Goal: Contribute content: Contribute content

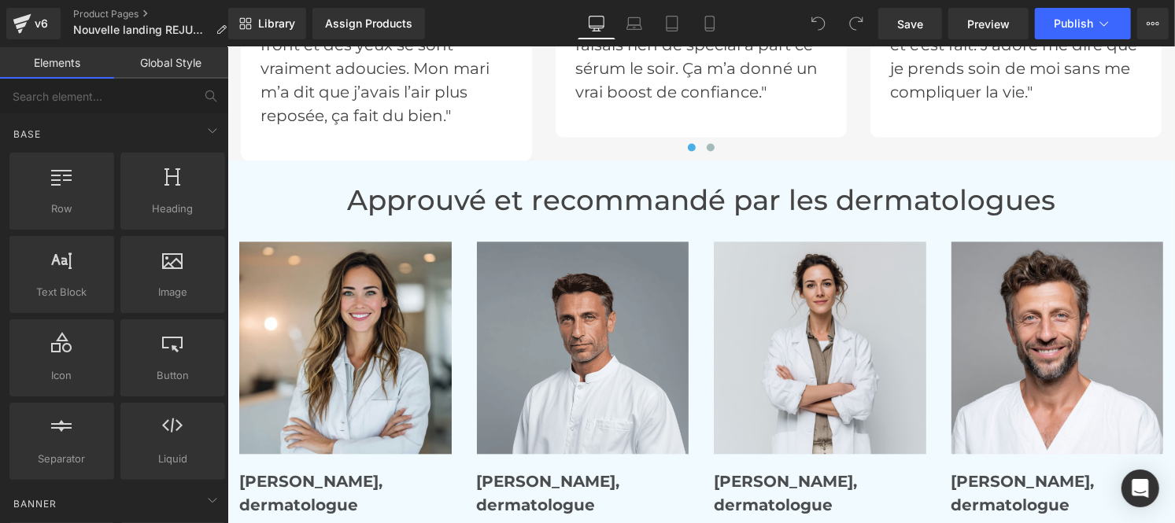
scroll to position [5408, 0]
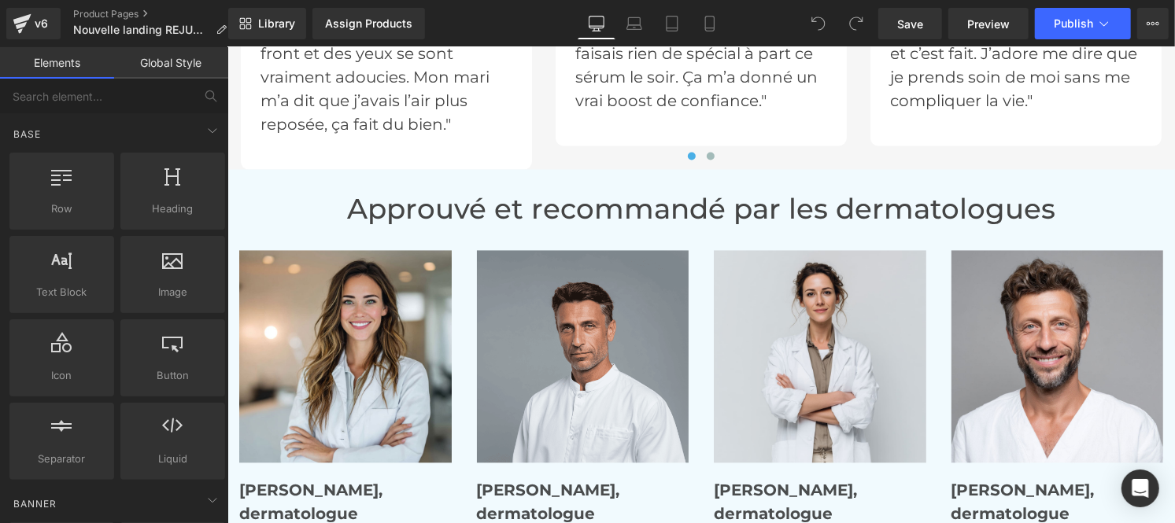
click at [564, 205] on h1 "Approuvé et recommandé par les dermatologues" at bounding box center [700, 209] width 924 height 34
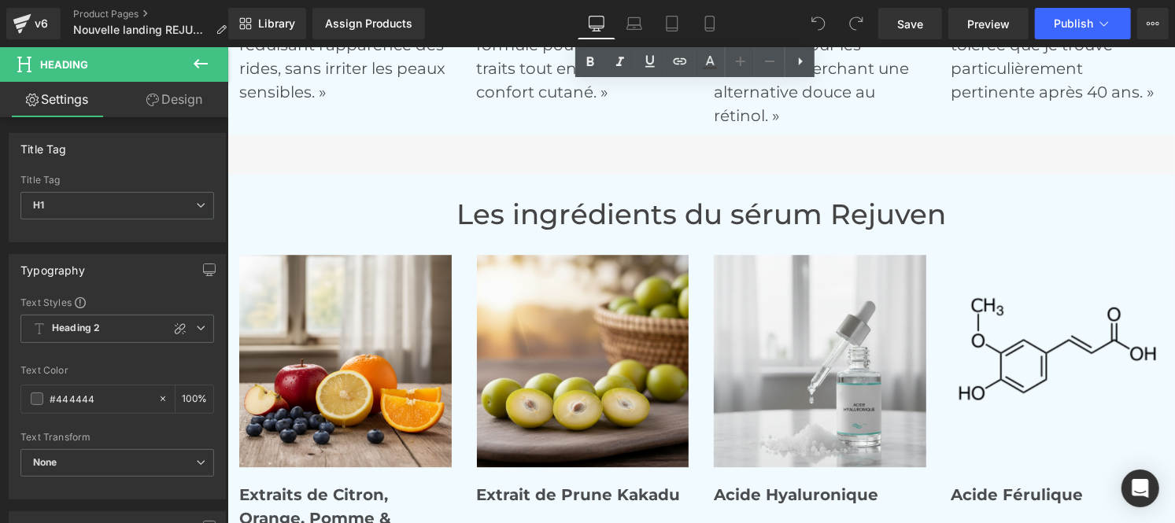
scroll to position [6036, 0]
click at [534, 218] on h1 "Les ingrédients du sérum Rejuven" at bounding box center [700, 214] width 924 height 34
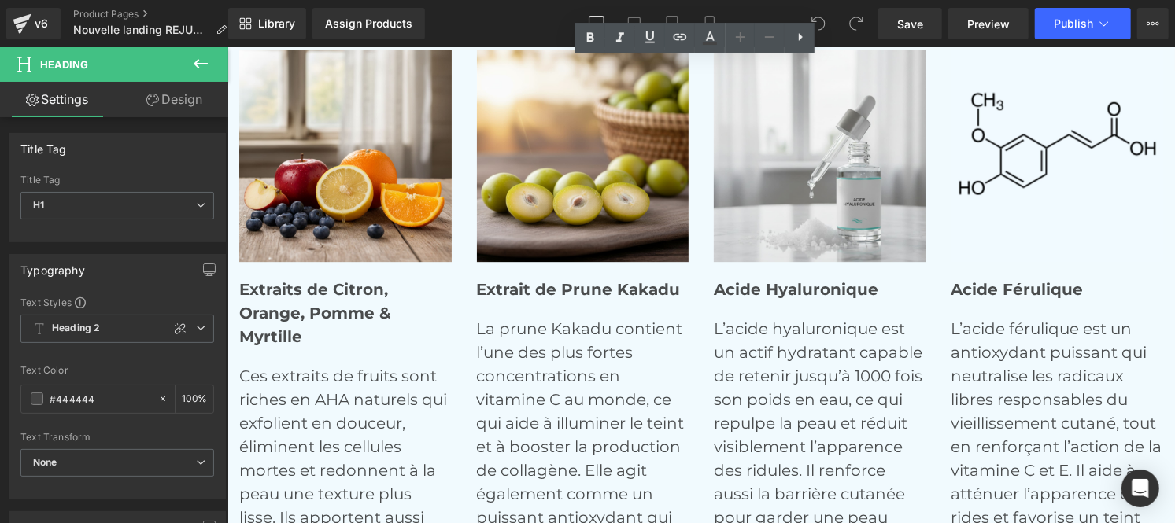
scroll to position [6243, 0]
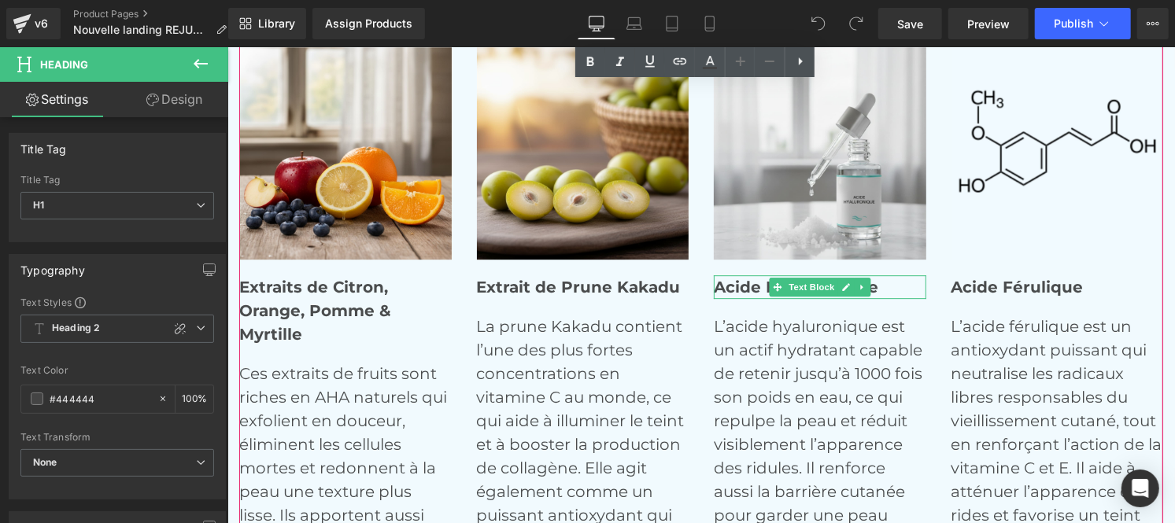
click at [719, 280] on strong "Acide Hyaluronique" at bounding box center [795, 286] width 165 height 19
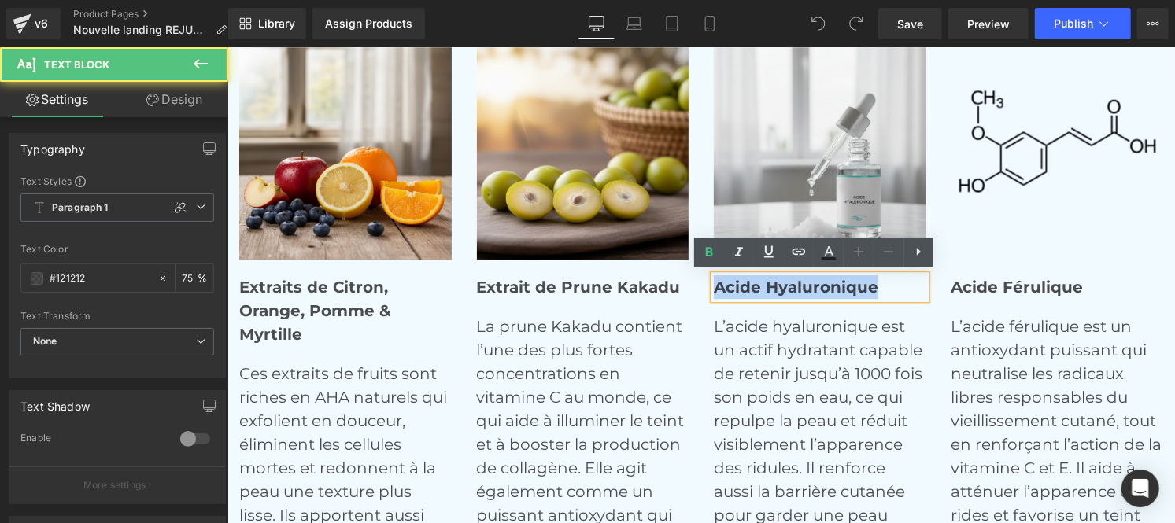
drag, startPoint x: 708, startPoint y: 285, endPoint x: 878, endPoint y: 304, distance: 170.3
click at [878, 304] on div "Image Acide Hyaluronique Text Block L’acide hyaluronique est un actif hydratant…" at bounding box center [819, 321] width 213 height 551
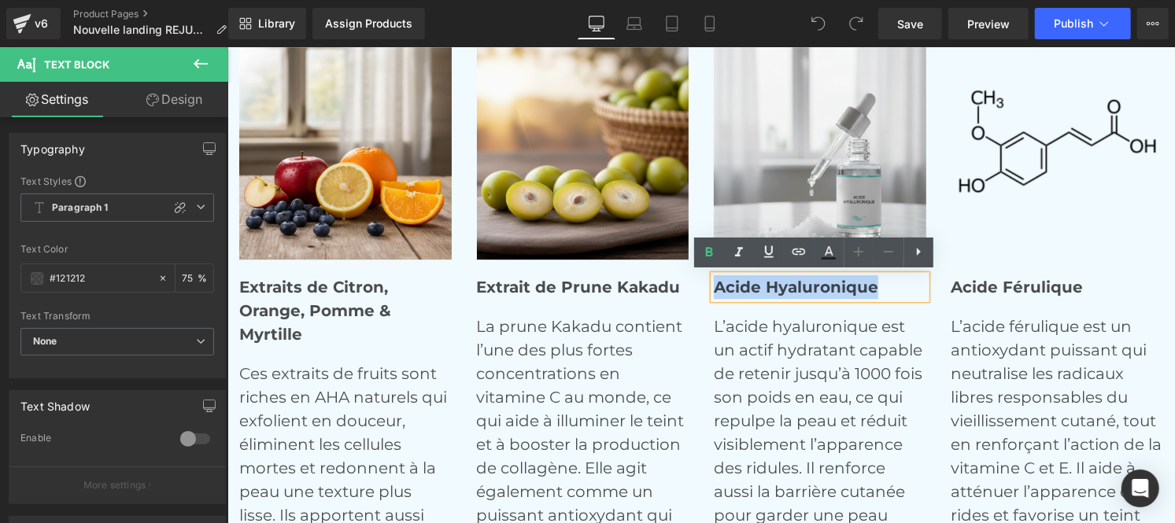
copy strong "Acide Hyaluronique"
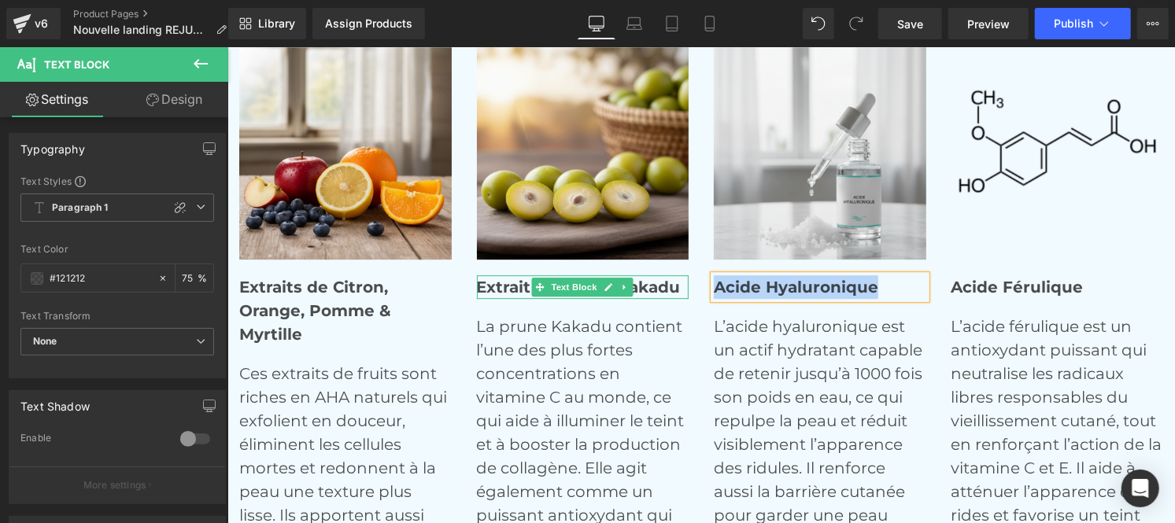
click at [641, 279] on strong "Extrait de Prune Kakadu" at bounding box center [578, 286] width 204 height 19
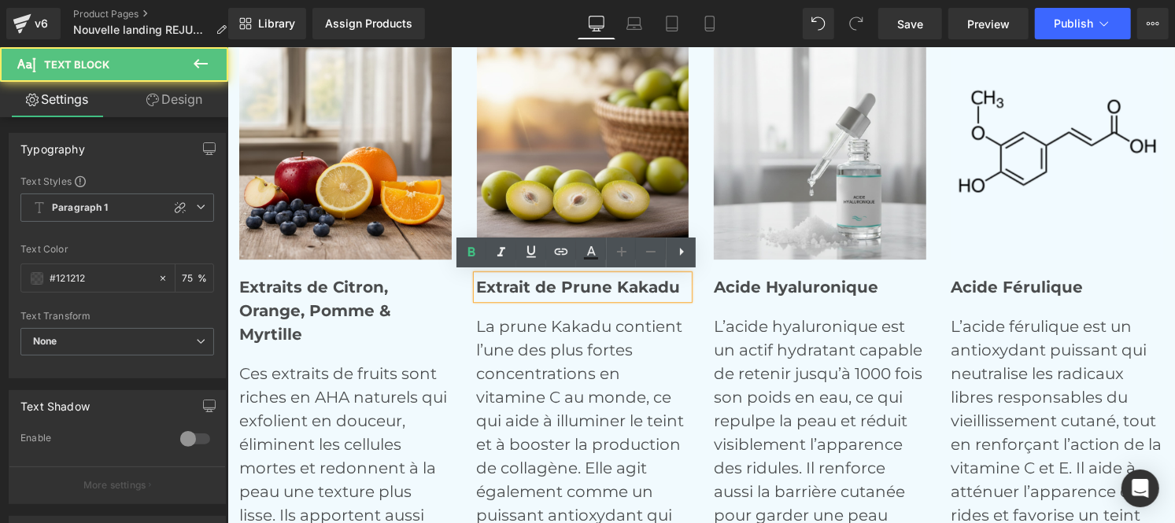
click at [669, 287] on strong "Extrait de Prune Kakadu" at bounding box center [578, 286] width 204 height 19
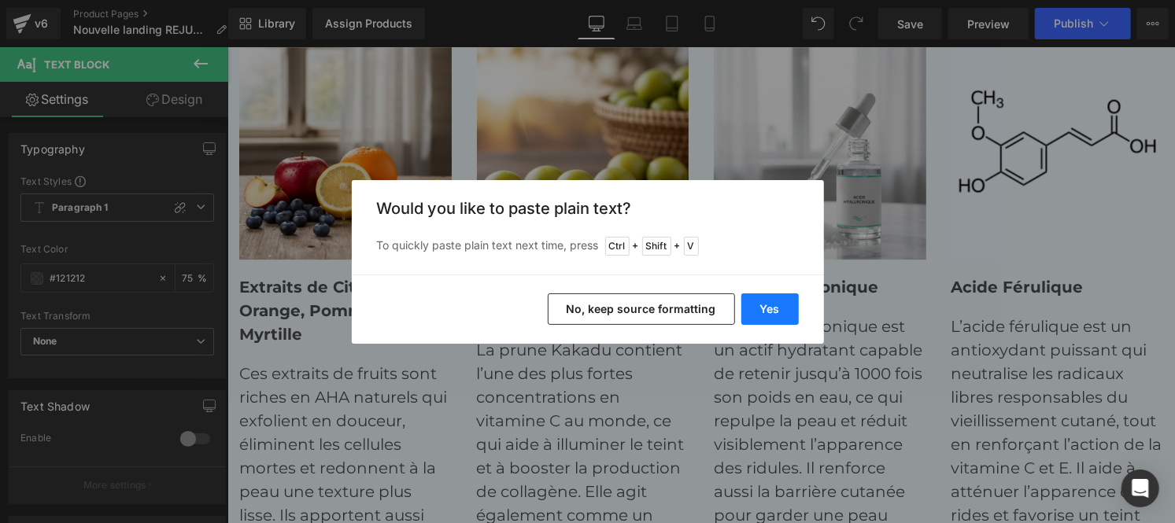
click at [764, 305] on button "Yes" at bounding box center [769, 309] width 57 height 31
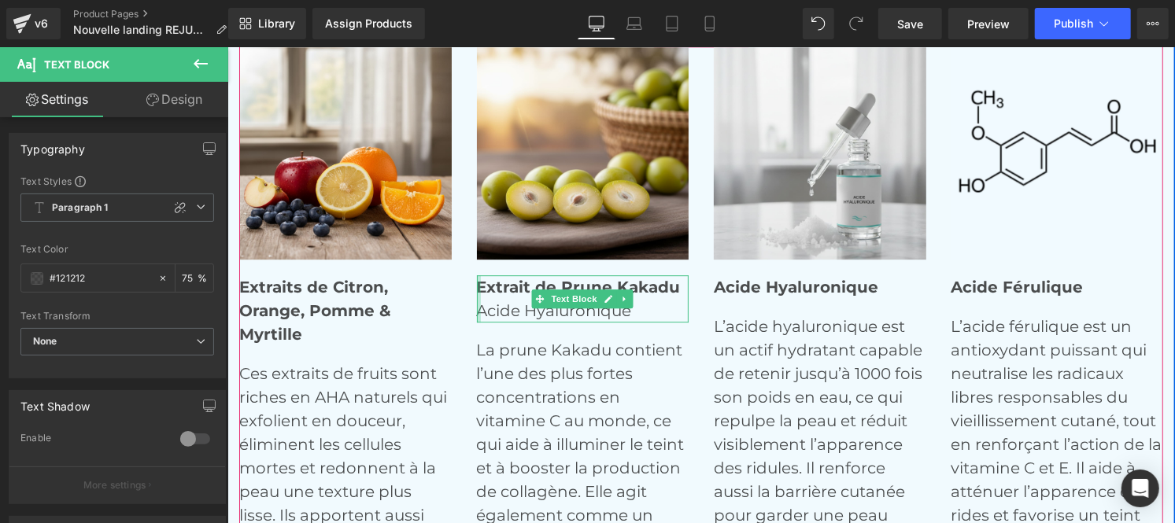
click at [476, 284] on div at bounding box center [478, 298] width 4 height 47
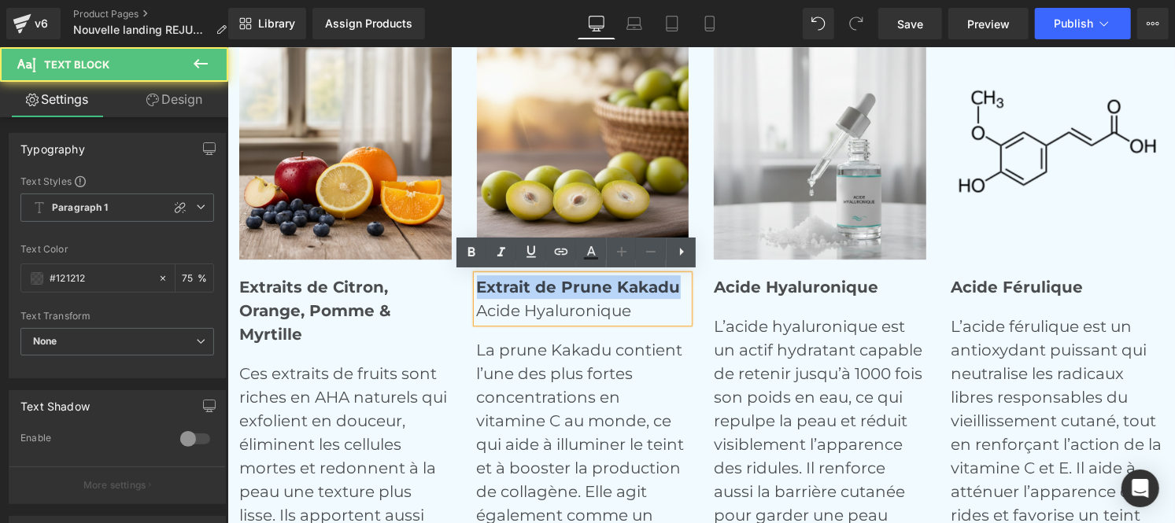
drag, startPoint x: 471, startPoint y: 284, endPoint x: 669, endPoint y: 281, distance: 197.6
click at [669, 281] on strong "Extrait de Prune Kakadu" at bounding box center [578, 286] width 204 height 19
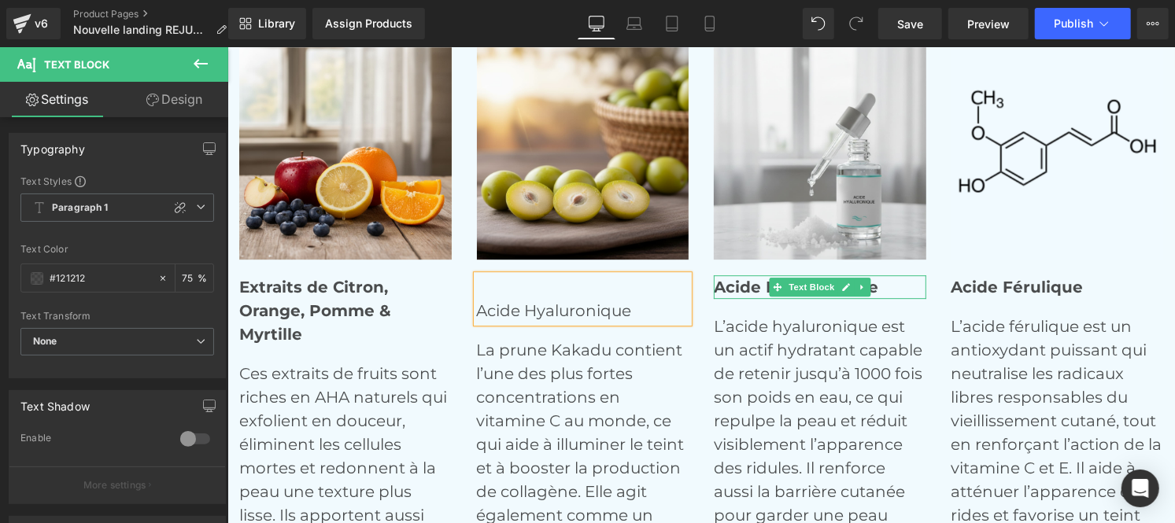
click at [720, 281] on strong "Acide Hyaluronique" at bounding box center [795, 286] width 165 height 19
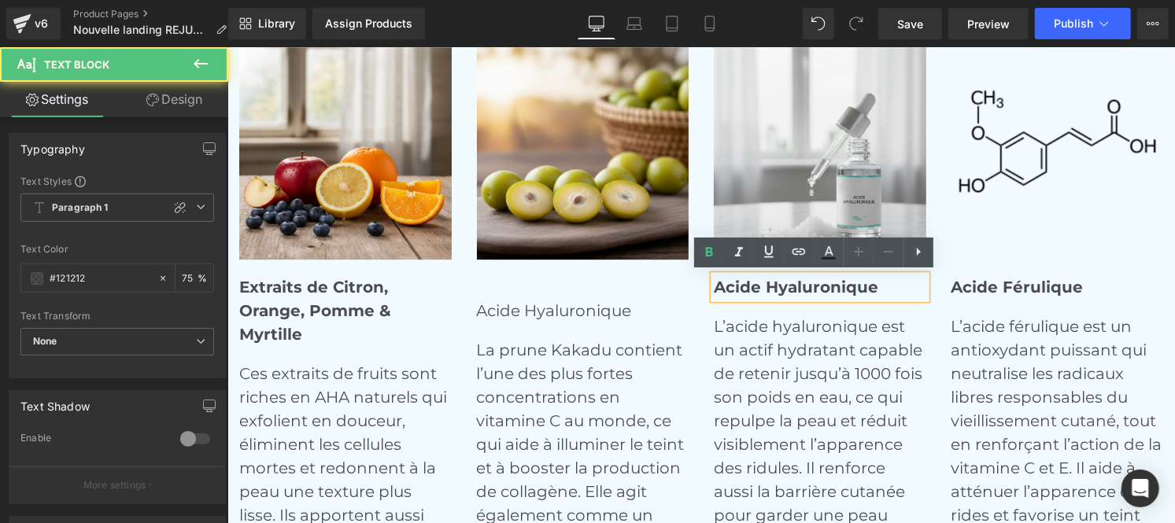
click at [713, 285] on strong "Acide Hyaluronique" at bounding box center [795, 286] width 165 height 19
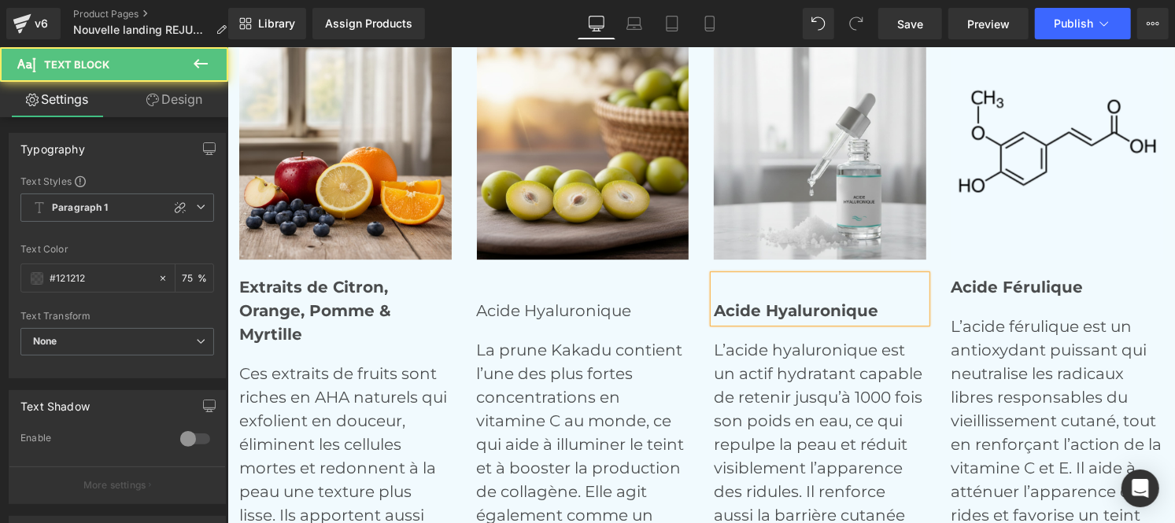
click at [713, 285] on p "Acide Hyaluronique" at bounding box center [819, 298] width 213 height 47
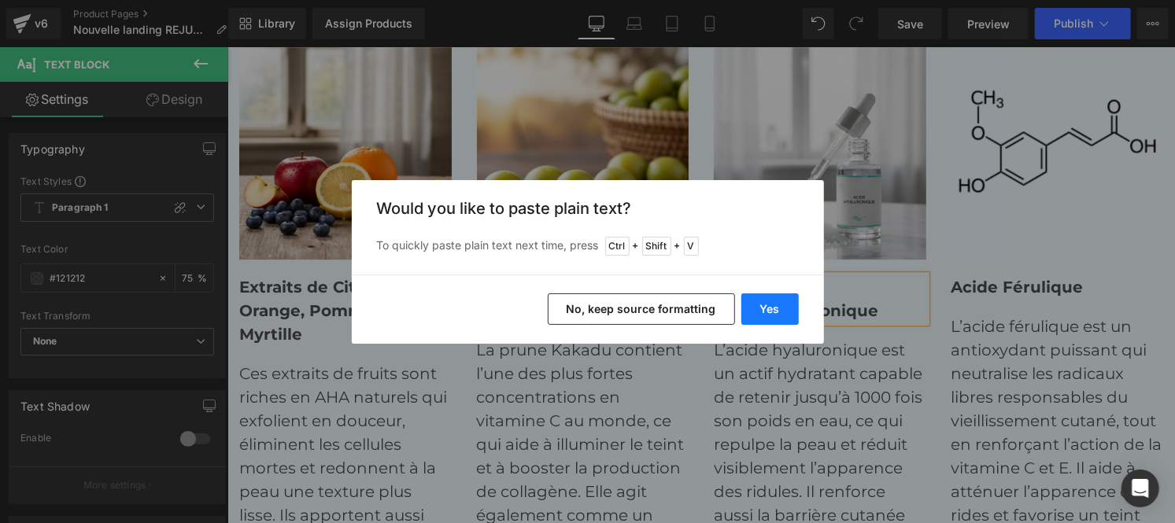
click at [754, 309] on button "Yes" at bounding box center [769, 309] width 57 height 31
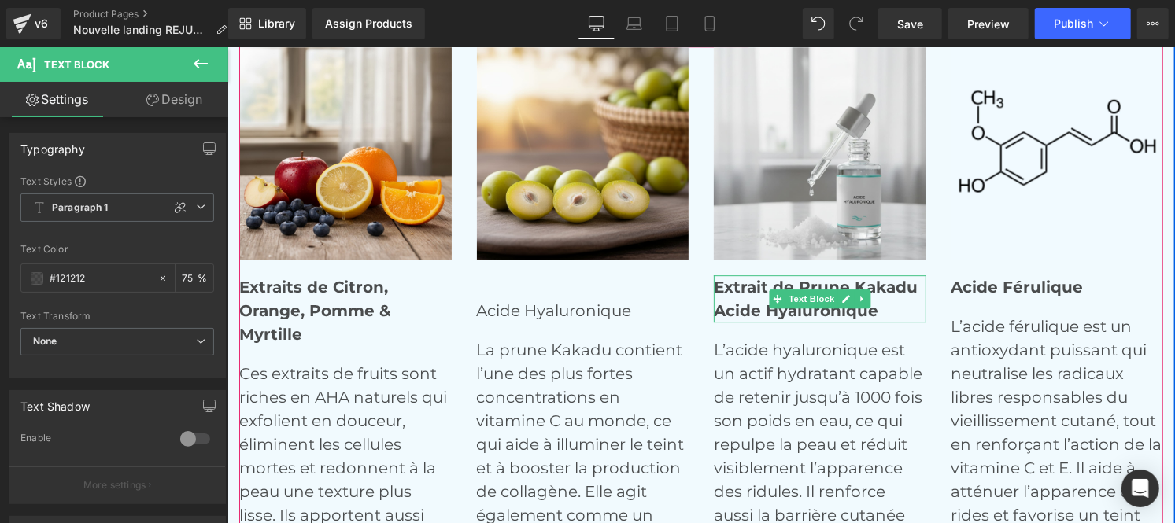
click at [874, 309] on p "Extrait de Prune Kakadu Acide Hyaluronique" at bounding box center [819, 298] width 213 height 47
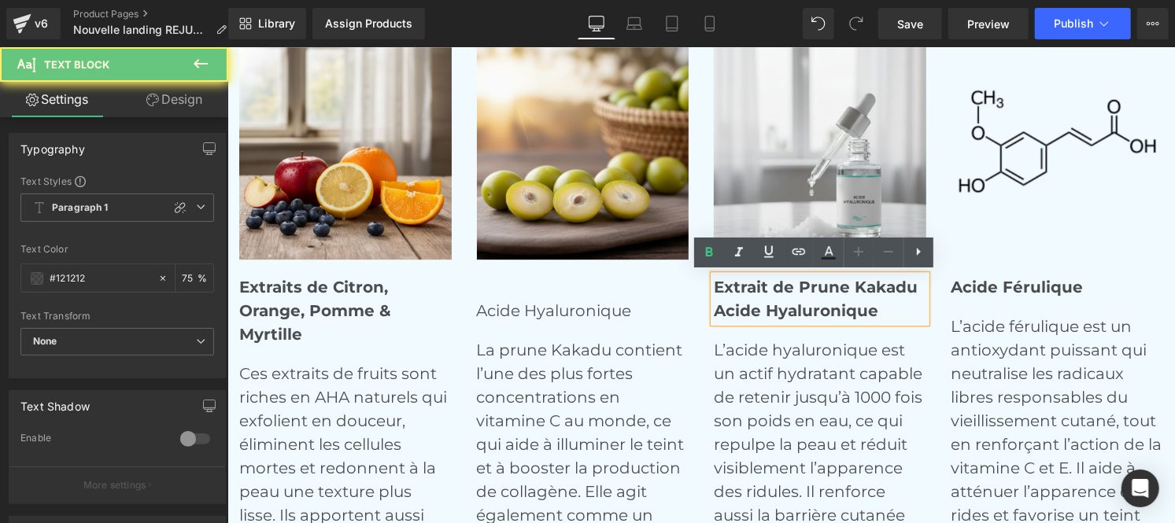
drag, startPoint x: 874, startPoint y: 309, endPoint x: 701, endPoint y: 301, distance: 172.5
click at [713, 301] on div "Extrait de Prune Kakadu Acide Hyaluronique" at bounding box center [819, 298] width 213 height 47
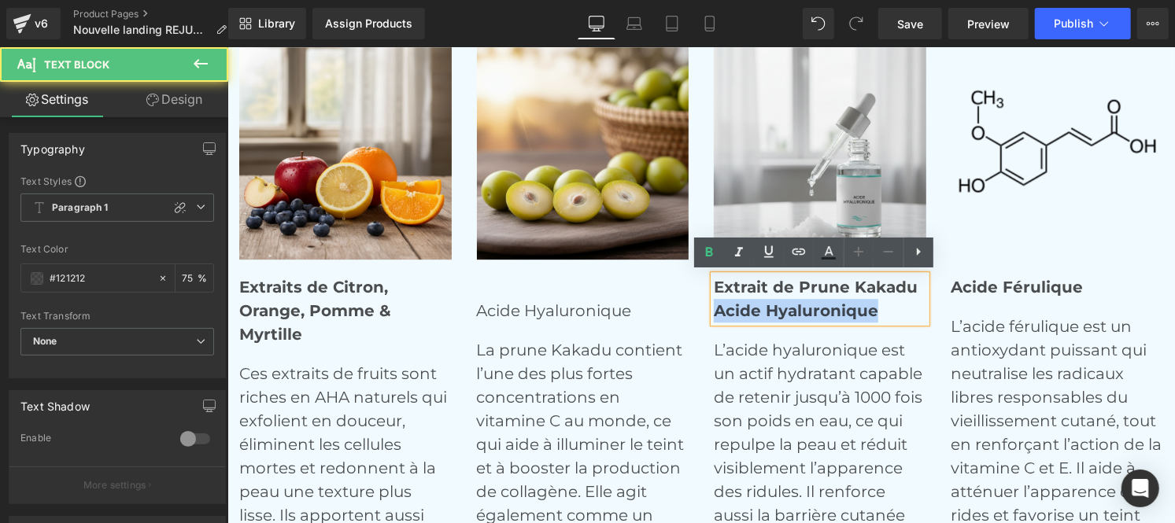
drag, startPoint x: 750, startPoint y: 311, endPoint x: 897, endPoint y: 309, distance: 147.2
click at [897, 309] on p "Extrait de Prune Kakadu Acide Hyaluronique" at bounding box center [819, 298] width 213 height 47
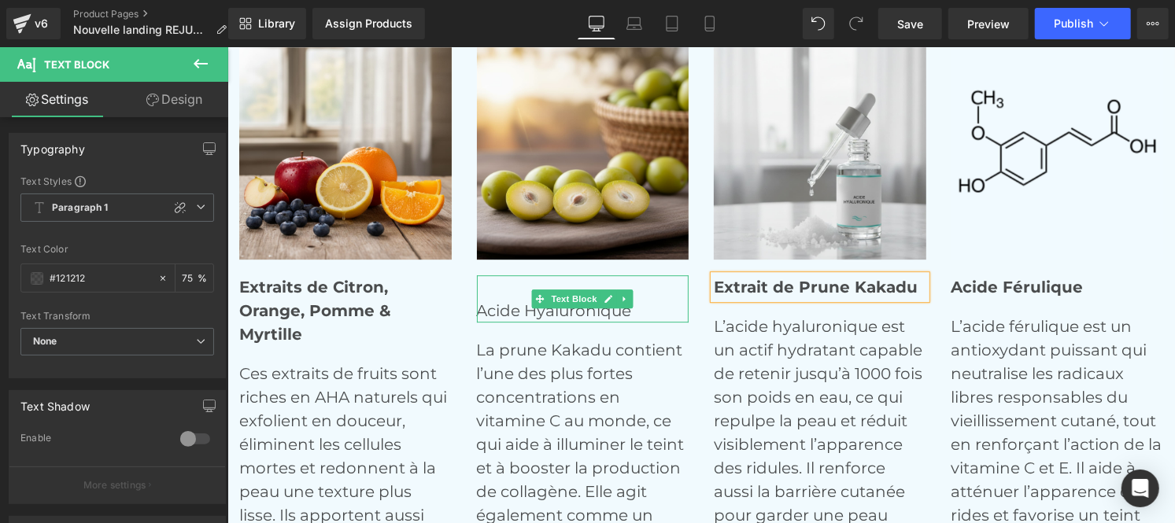
click at [509, 307] on p "Acide Hyaluronique" at bounding box center [582, 298] width 213 height 47
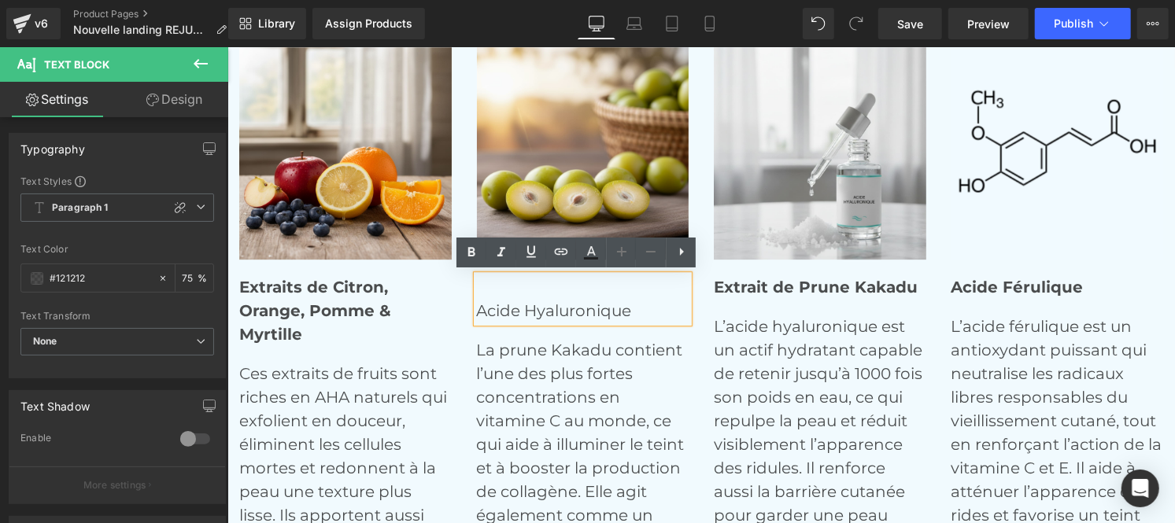
click at [476, 305] on p "Acide Hyaluronique" at bounding box center [582, 298] width 213 height 47
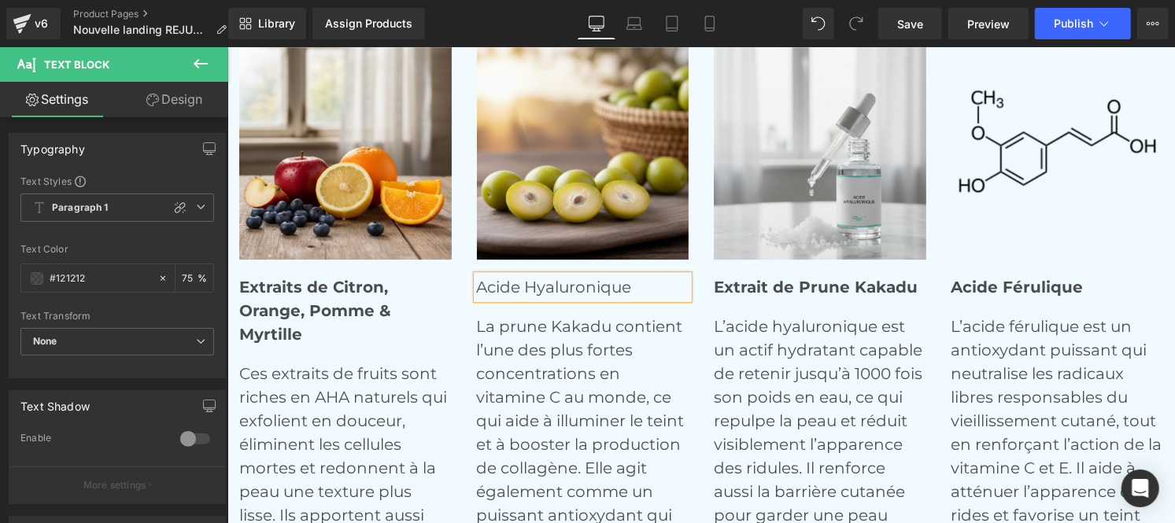
click at [635, 288] on p "Acide Hyaluronique" at bounding box center [582, 287] width 213 height 24
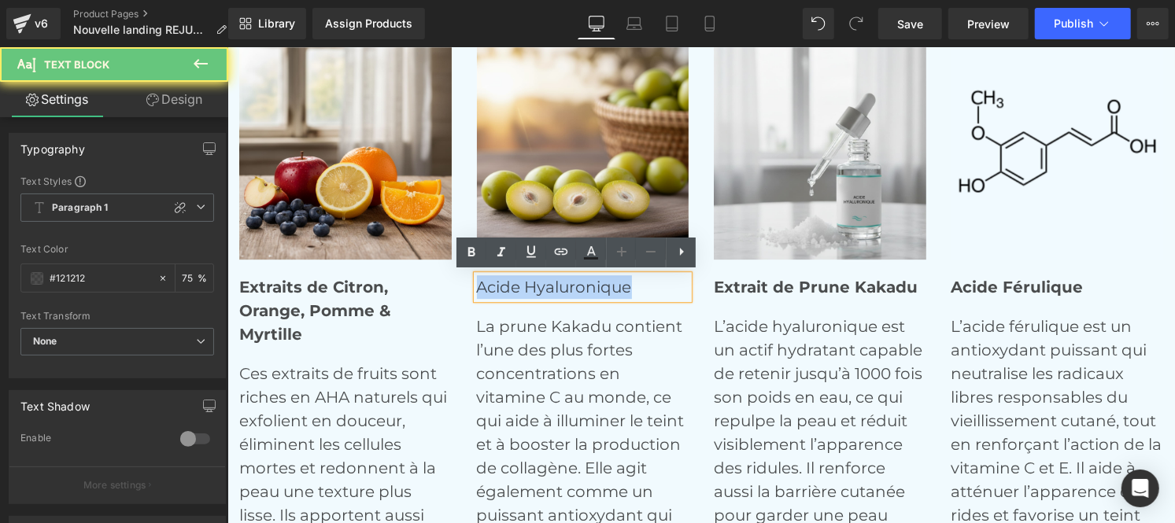
drag, startPoint x: 635, startPoint y: 288, endPoint x: 449, endPoint y: 293, distance: 186.6
click at [449, 293] on div "Image Extraits de Citron, Orange, Pomme & Myrtille Text Block Ces extraits de f…" at bounding box center [712, 333] width 949 height 575
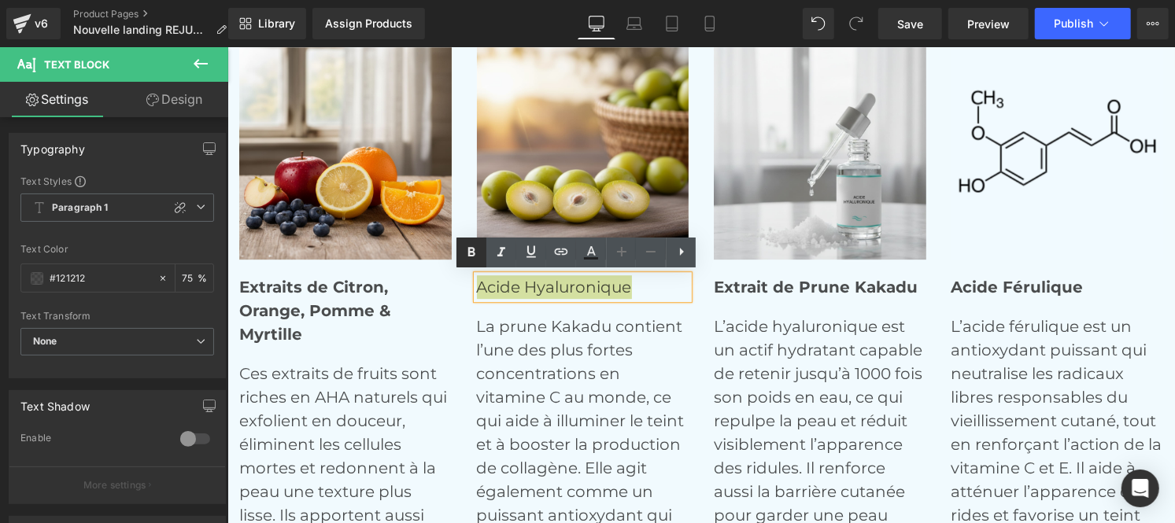
click at [477, 254] on icon at bounding box center [471, 252] width 19 height 19
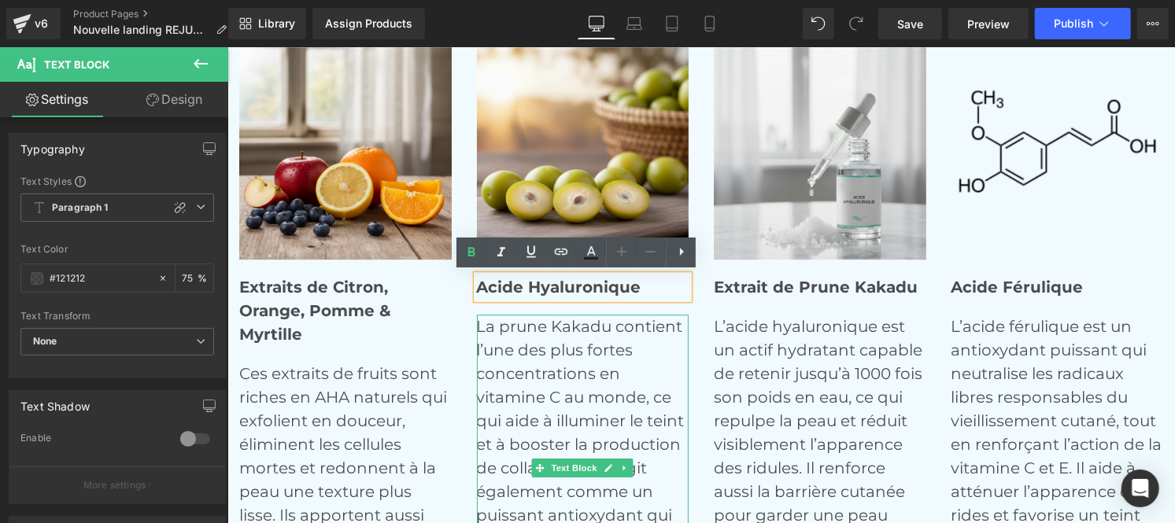
click at [587, 365] on p "La prune Kakadu contient l’une des plus fortes concentrations en vitamine C au …" at bounding box center [582, 467] width 213 height 307
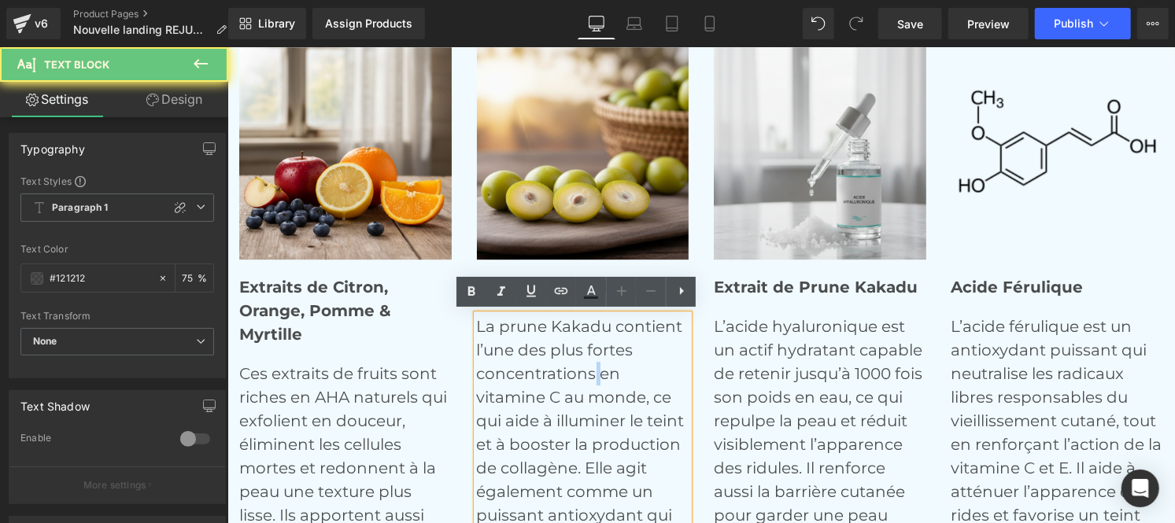
click at [587, 365] on p "La prune Kakadu contient l’une des plus fortes concentrations en vitamine C au …" at bounding box center [582, 467] width 213 height 307
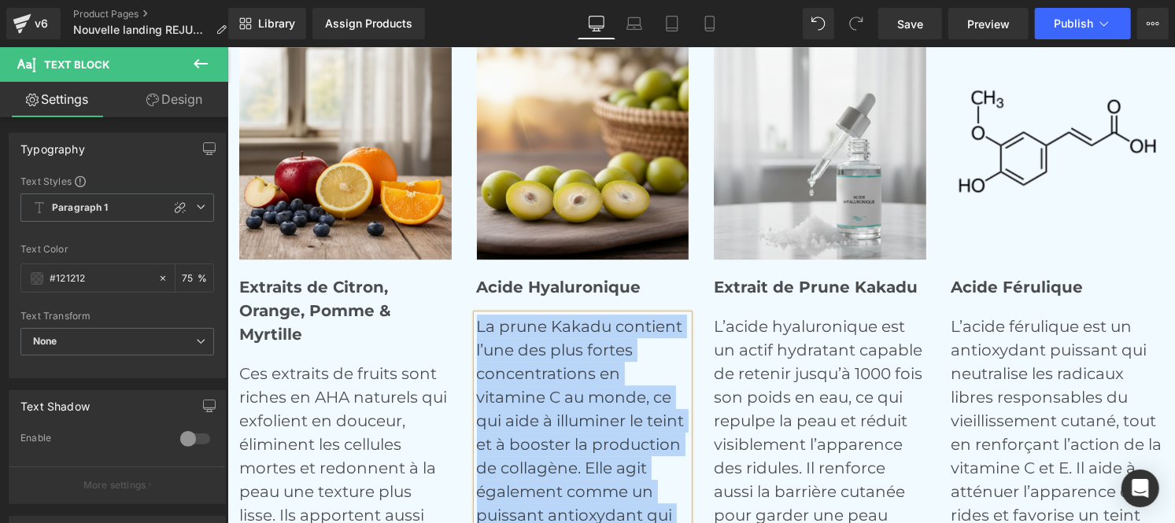
copy p "La prune Kakadu contient l’une des plus fortes concentrations en vitamine C au …"
click at [713, 324] on p "L’acide hyaluronique est un actif hydratant capable de retenir jusqu’à 1000 foi…" at bounding box center [819, 455] width 213 height 283
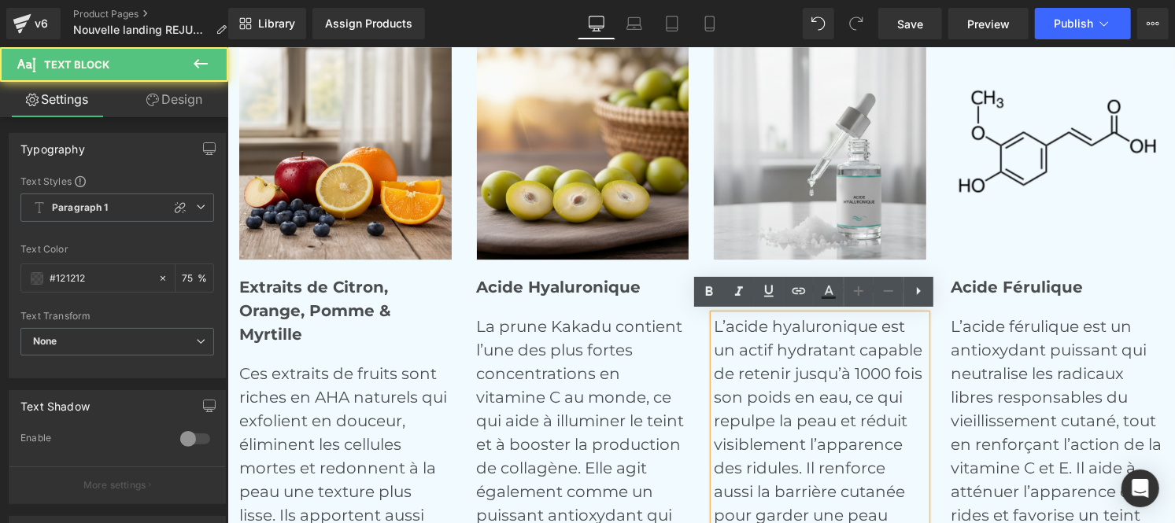
click at [713, 324] on p "L’acide hyaluronique est un actif hydratant capable de retenir jusqu’à 1000 foi…" at bounding box center [819, 455] width 213 height 283
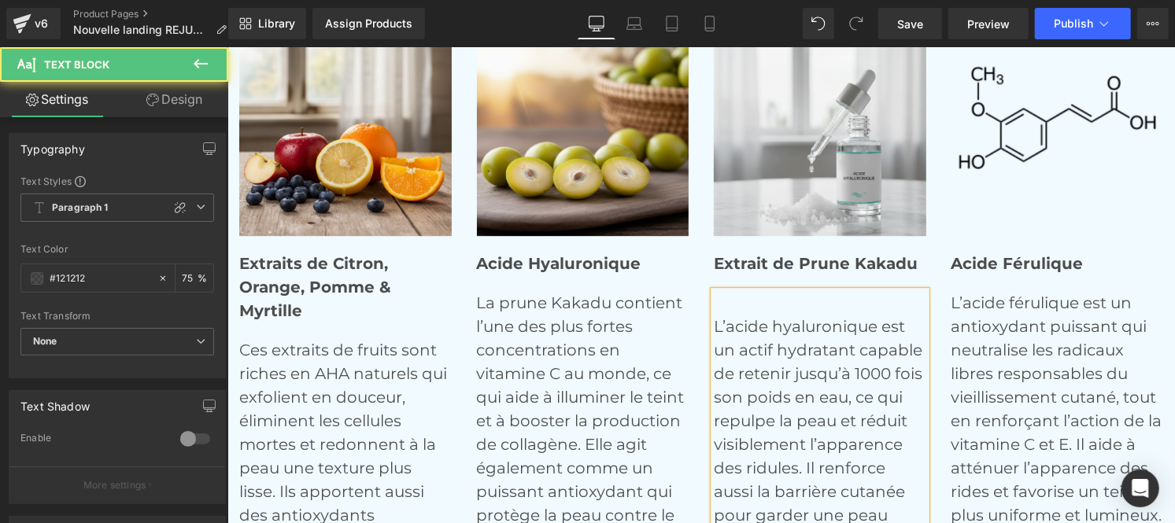
click at [715, 298] on p "L’acide hyaluronique est un actif hydratant capable de retenir jusqu’à 1000 foi…" at bounding box center [819, 443] width 213 height 307
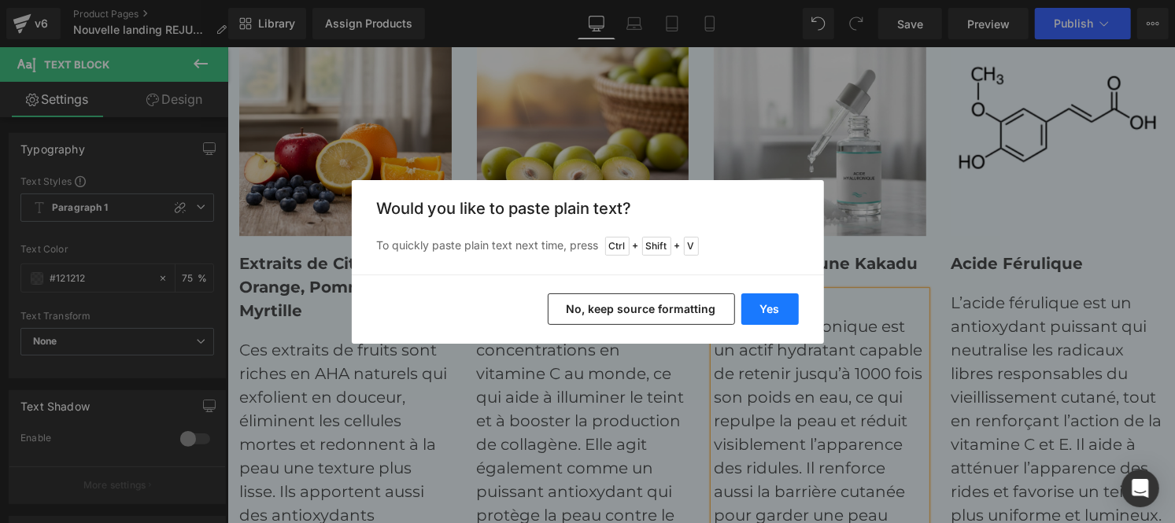
click at [768, 301] on button "Yes" at bounding box center [769, 309] width 57 height 31
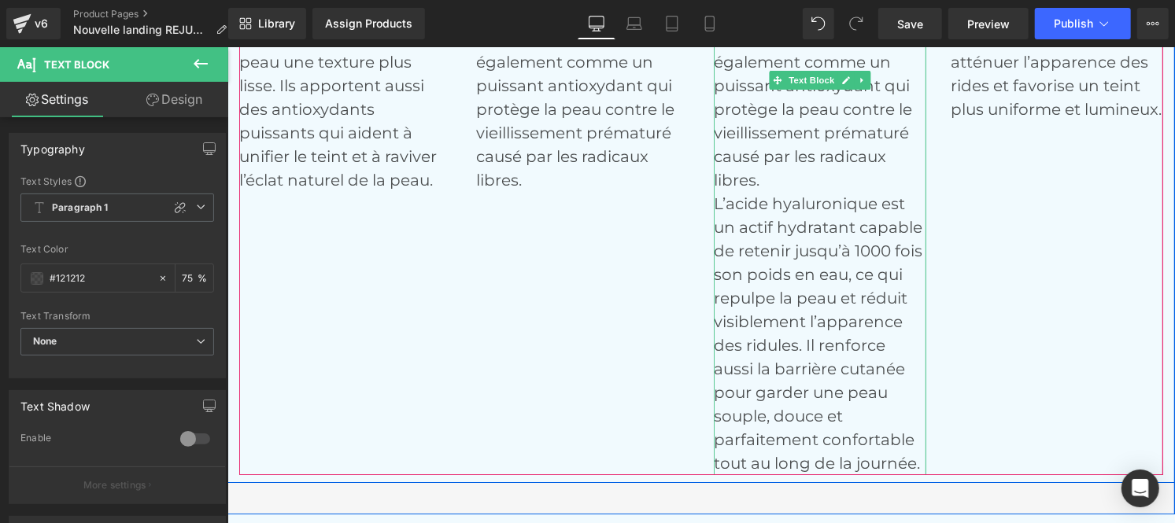
scroll to position [6691, 0]
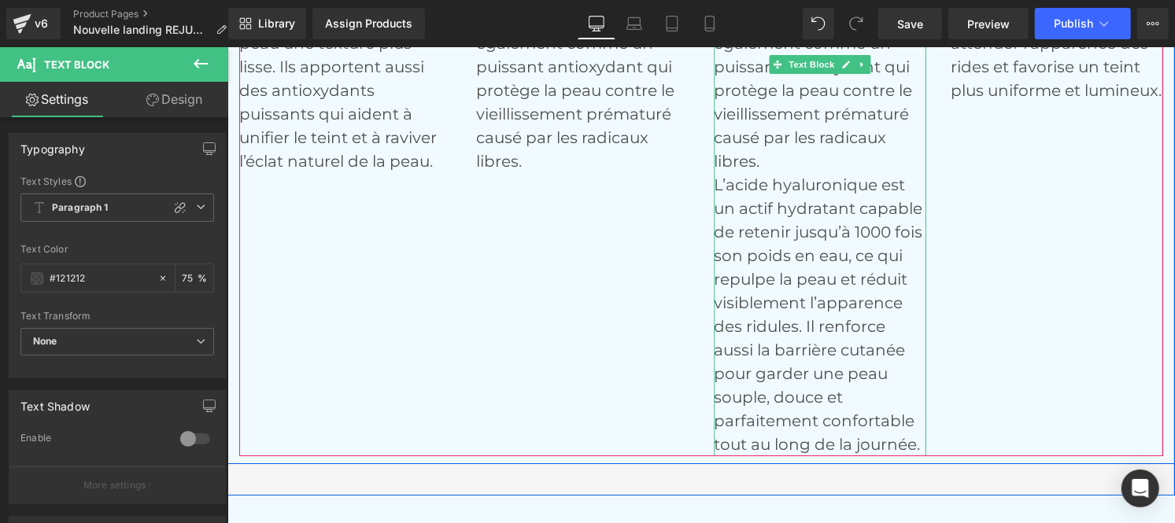
click at [713, 180] on div at bounding box center [715, 160] width 4 height 590
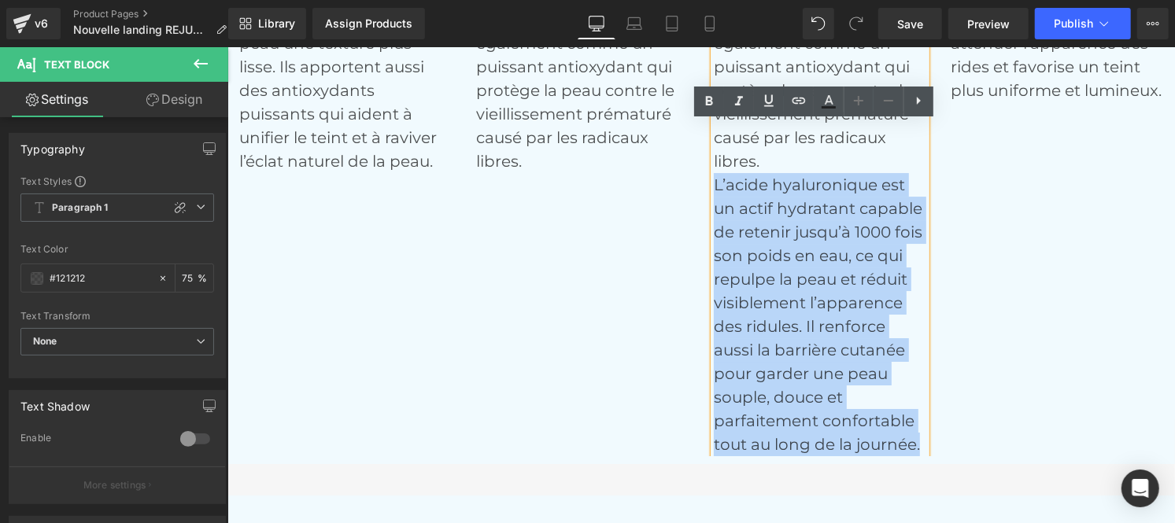
drag, startPoint x: 708, startPoint y: 183, endPoint x: 913, endPoint y: 443, distance: 331.2
click at [913, 443] on p "La prune Kakadu contient l’une des plus fortes concentrations en vitamine C au …" at bounding box center [819, 160] width 213 height 590
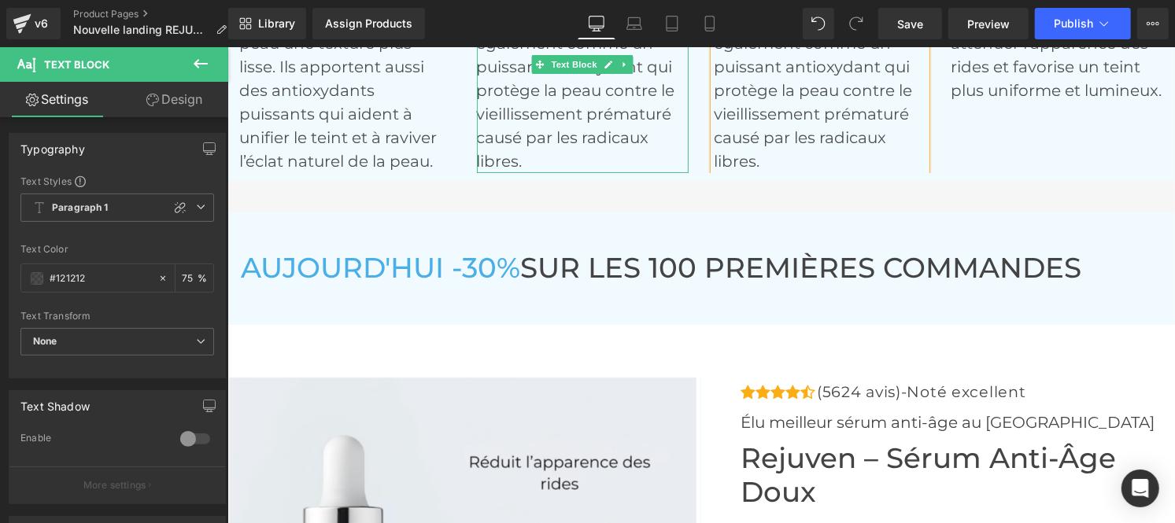
click at [536, 111] on p "La prune Kakadu contient l’une des plus fortes concentrations en vitamine C au …" at bounding box center [582, 18] width 213 height 307
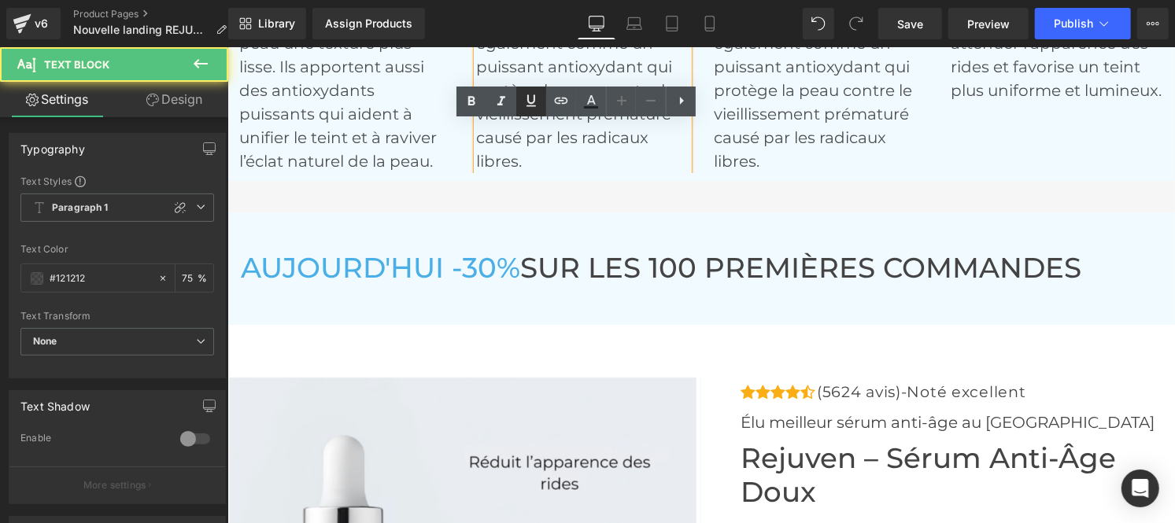
drag, startPoint x: 309, startPoint y: 65, endPoint x: 538, endPoint y: 112, distance: 233.1
click at [538, 112] on link at bounding box center [531, 102] width 30 height 30
click at [512, 142] on p "La prune Kakadu contient l’une des plus fortes concentrations en vitamine C au …" at bounding box center [582, 18] width 213 height 307
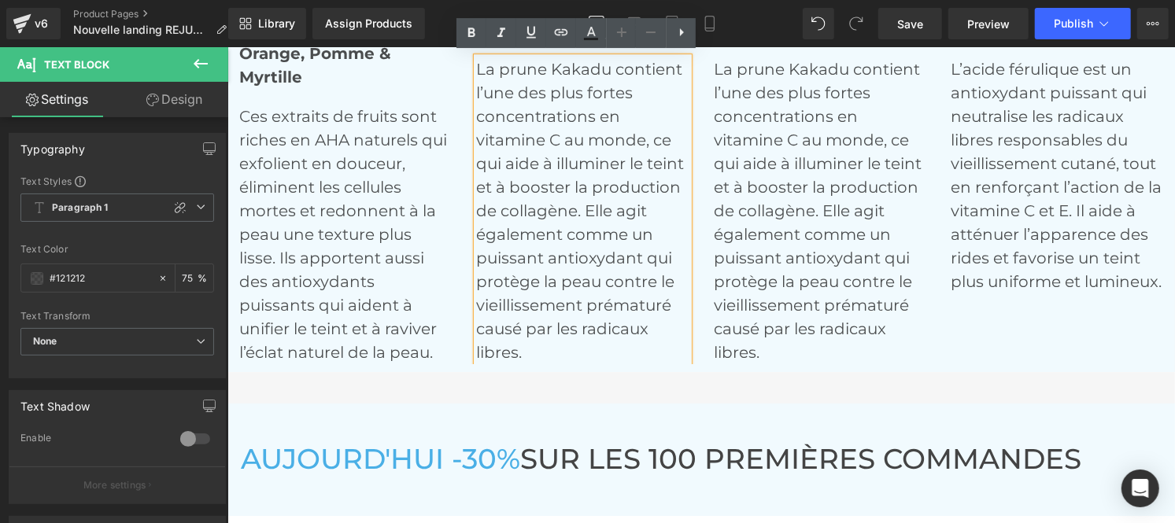
scroll to position [6499, 0]
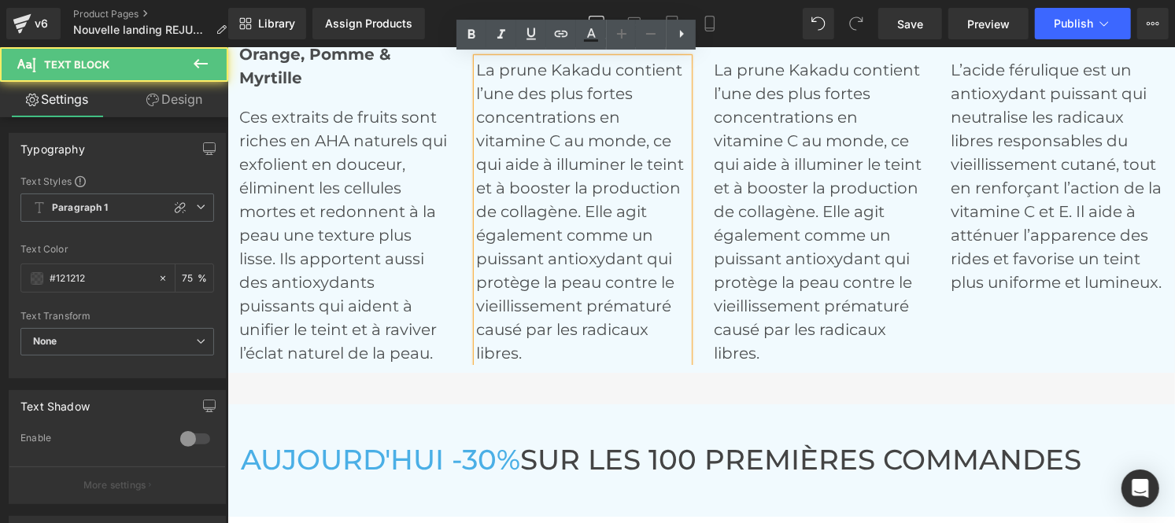
click at [512, 142] on p "La prune Kakadu contient l’une des plus fortes concentrations en vitamine C au …" at bounding box center [582, 210] width 213 height 307
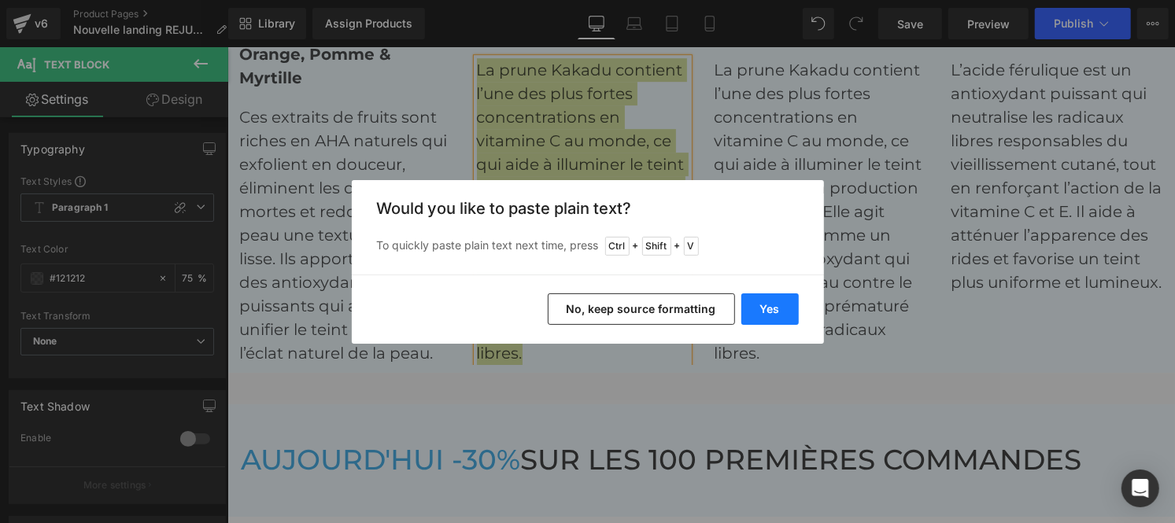
click at [772, 310] on button "Yes" at bounding box center [769, 309] width 57 height 31
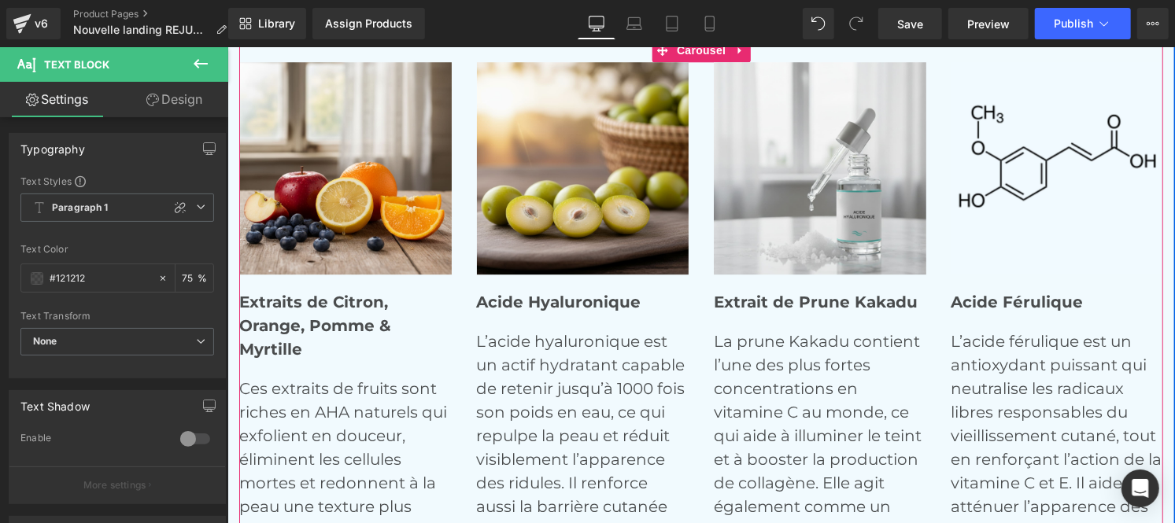
scroll to position [6226, 0]
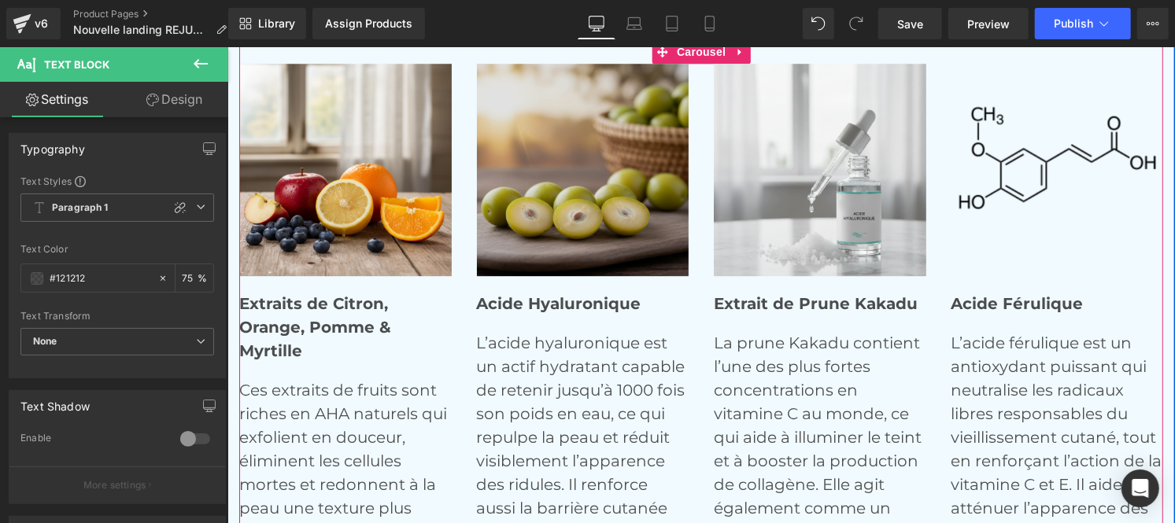
click at [566, 161] on div "Image" at bounding box center [582, 169] width 213 height 213
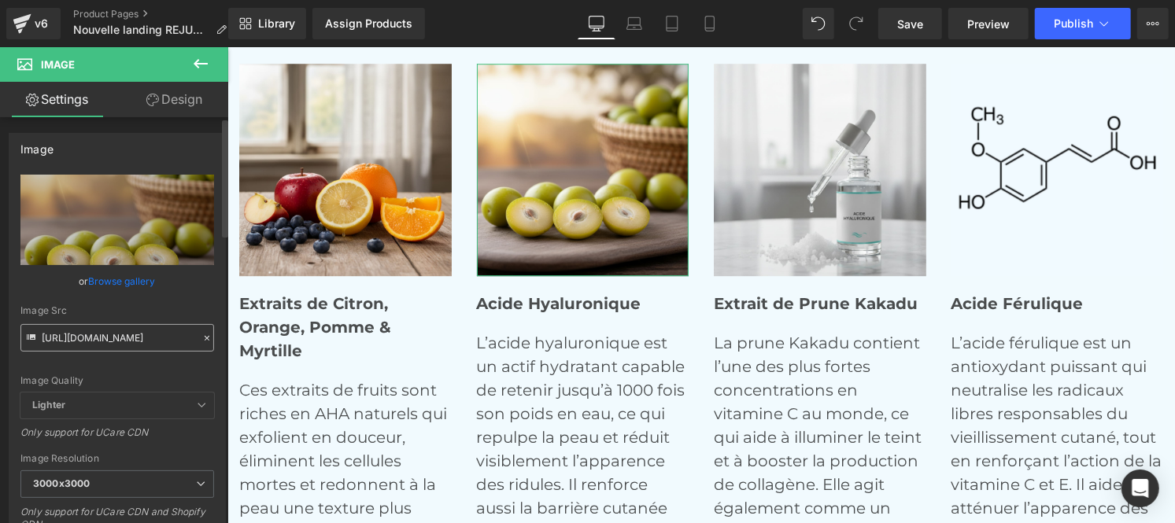
click at [163, 336] on input "[URL][DOMAIN_NAME]" at bounding box center [117, 338] width 194 height 28
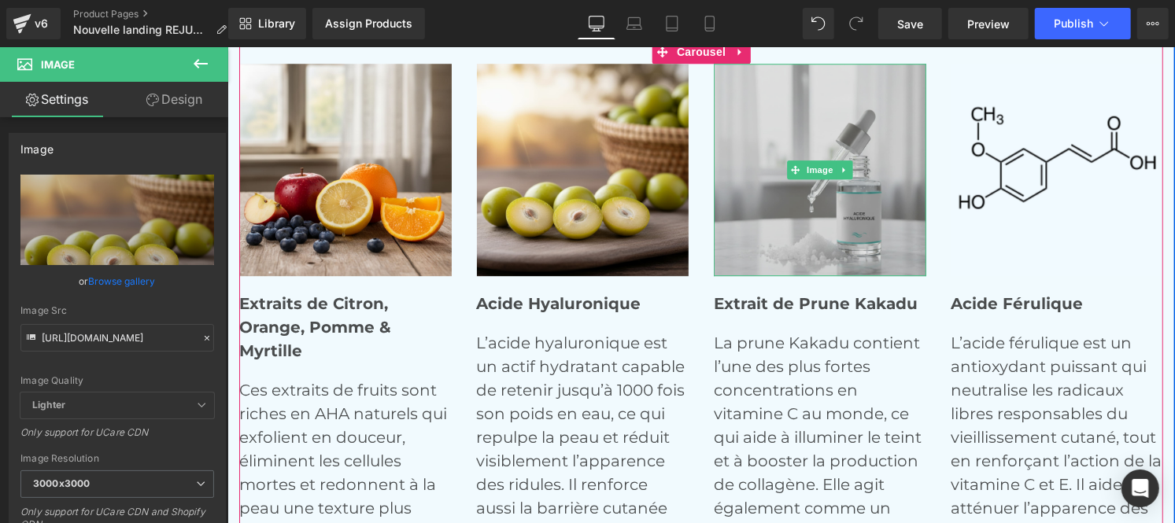
click at [807, 183] on img at bounding box center [819, 169] width 213 height 213
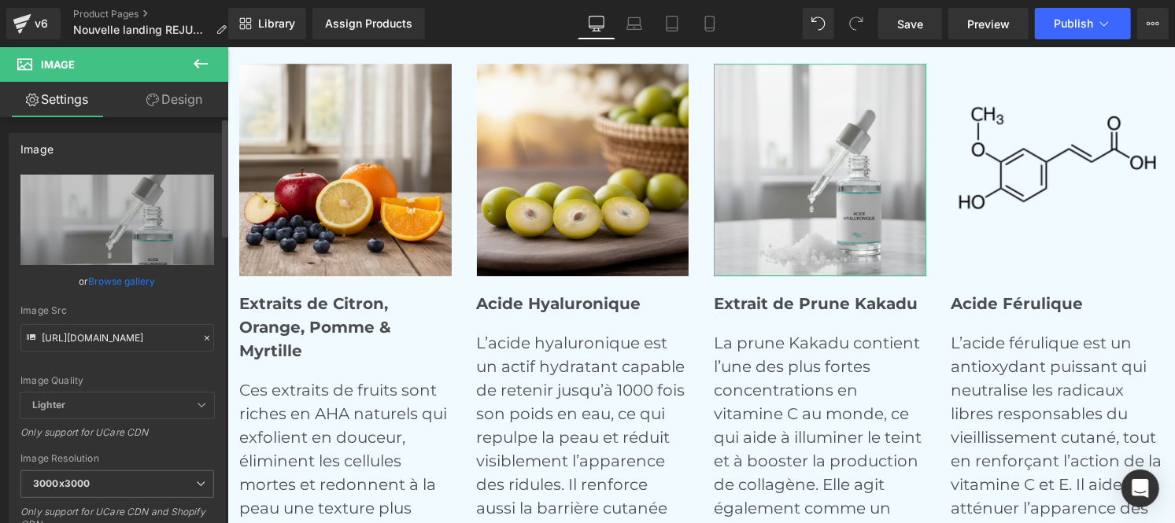
click at [202, 338] on icon at bounding box center [207, 338] width 11 height 11
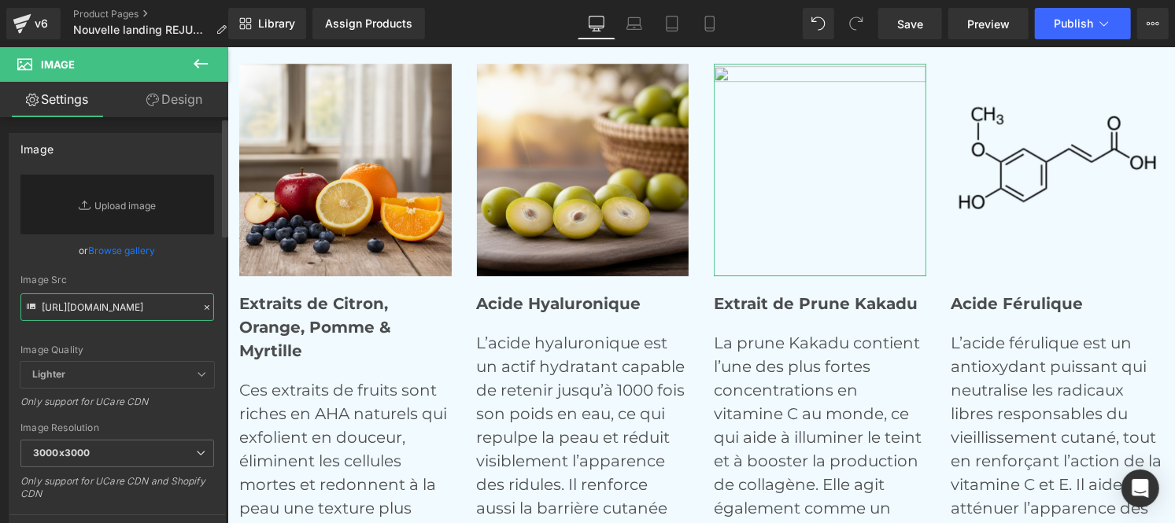
click at [102, 309] on input "[URL][DOMAIN_NAME]" at bounding box center [117, 308] width 194 height 28
paste input "[URL][DOMAIN_NAME]"
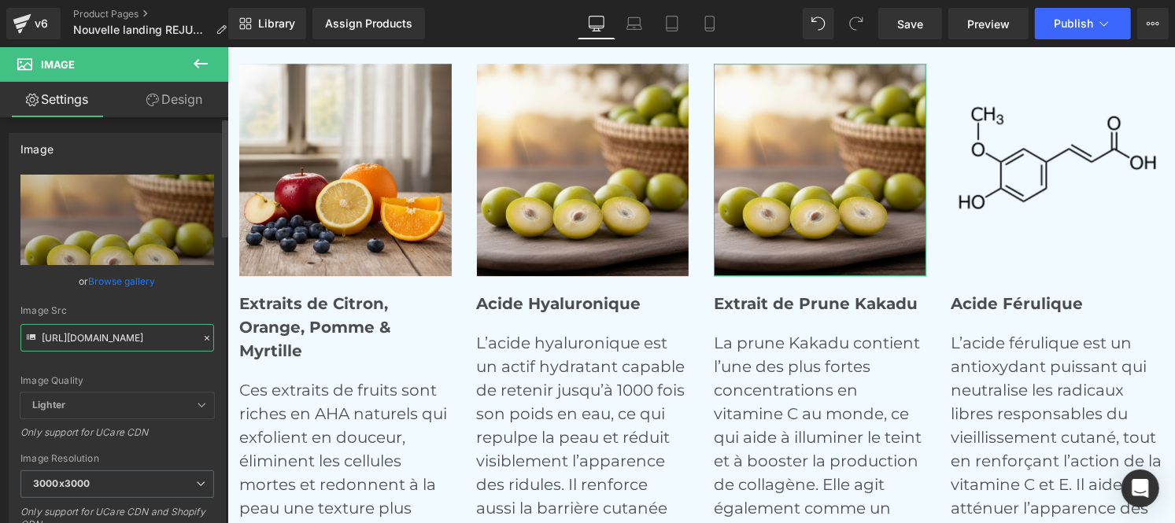
type input "[URL][DOMAIN_NAME]"
click at [190, 303] on div "Image Quality Lighter Lightest Lighter Lighter Lightest Only support for UCare …" at bounding box center [117, 284] width 194 height 218
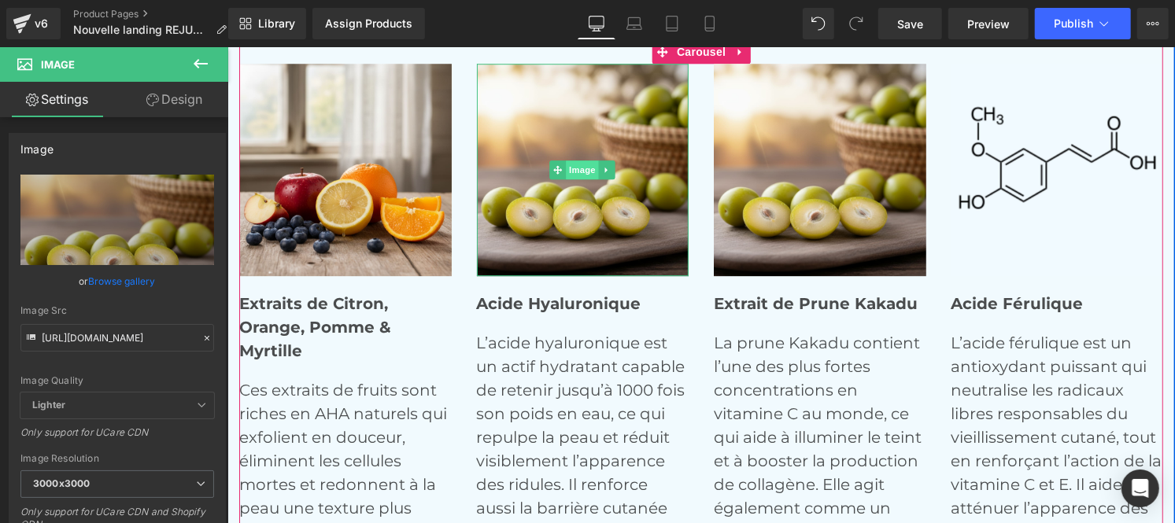
click at [566, 174] on span "Image" at bounding box center [581, 169] width 33 height 19
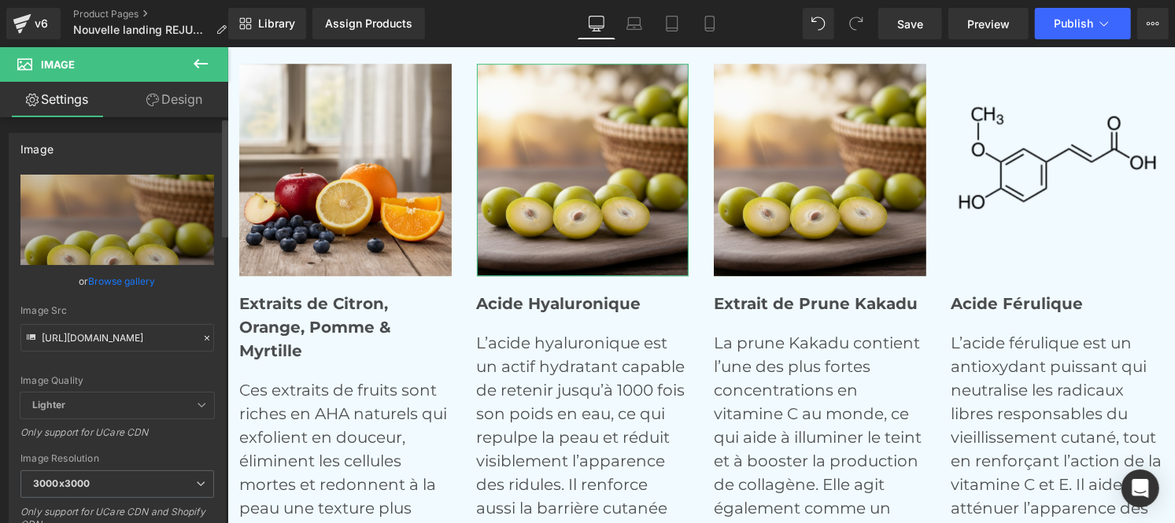
click at [202, 337] on icon at bounding box center [207, 338] width 11 height 11
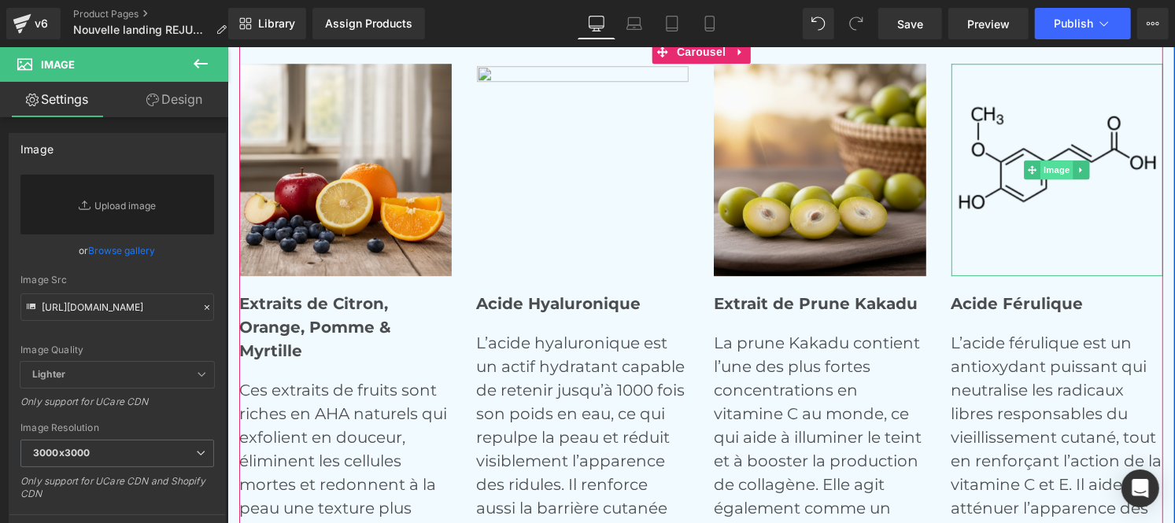
click at [1052, 160] on span "Image" at bounding box center [1056, 169] width 33 height 19
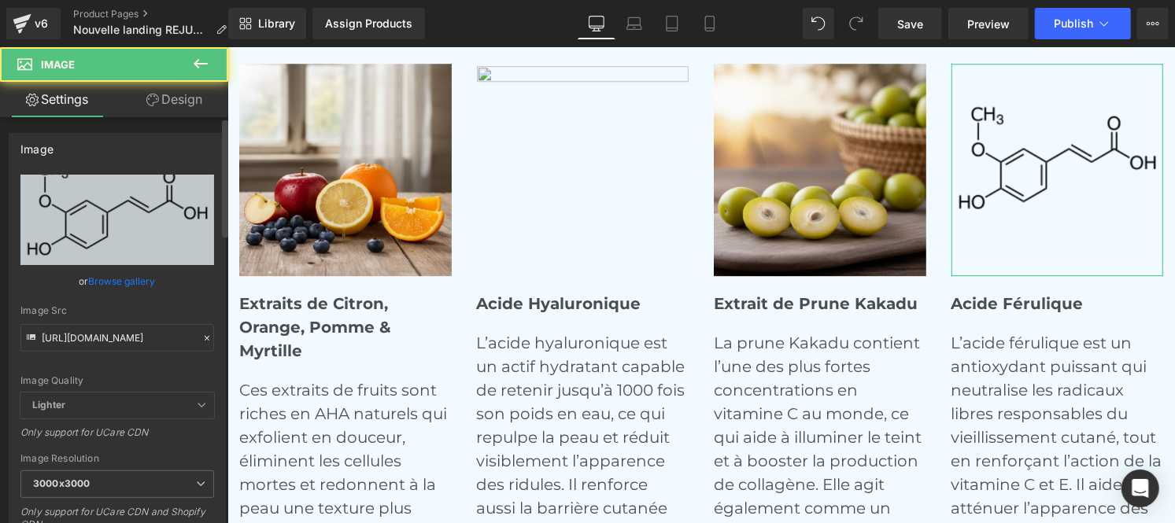
click at [202, 335] on icon at bounding box center [207, 338] width 11 height 11
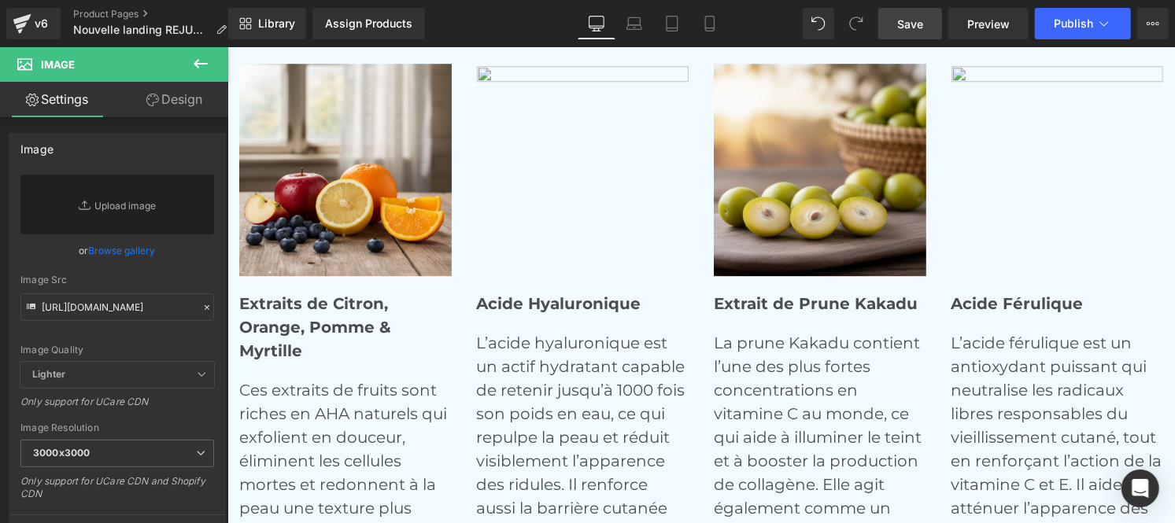
click at [896, 20] on link "Save" at bounding box center [910, 23] width 64 height 31
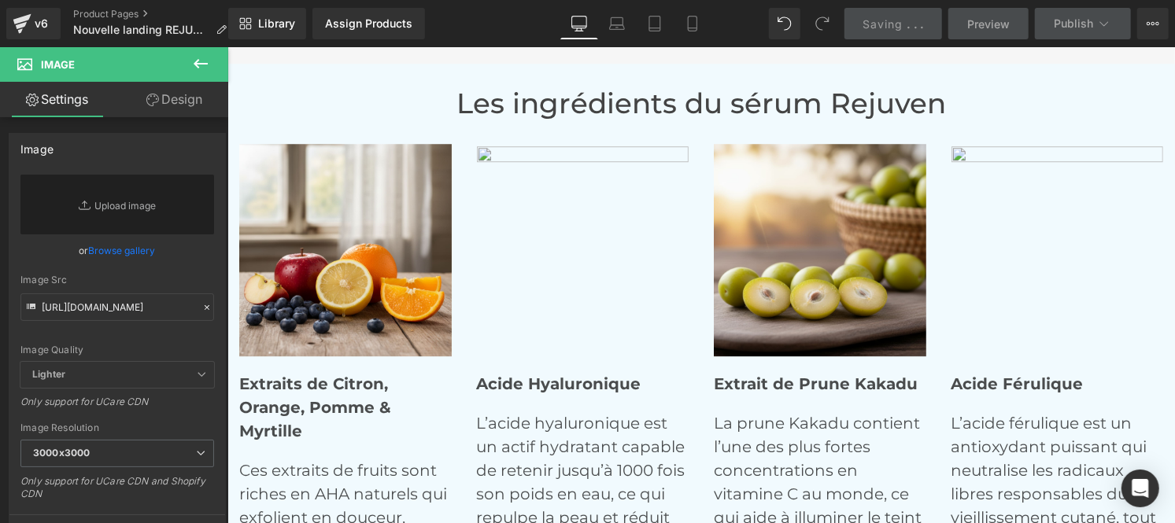
scroll to position [6147, 0]
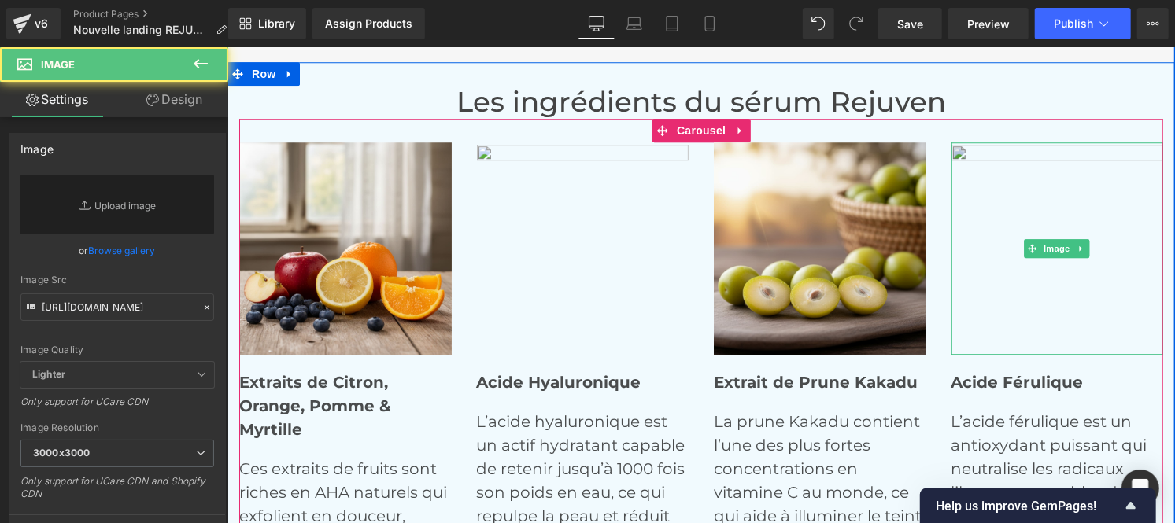
drag, startPoint x: 1020, startPoint y: 263, endPoint x: 369, endPoint y: 354, distance: 657.3
click at [1020, 263] on img at bounding box center [1057, 248] width 213 height 213
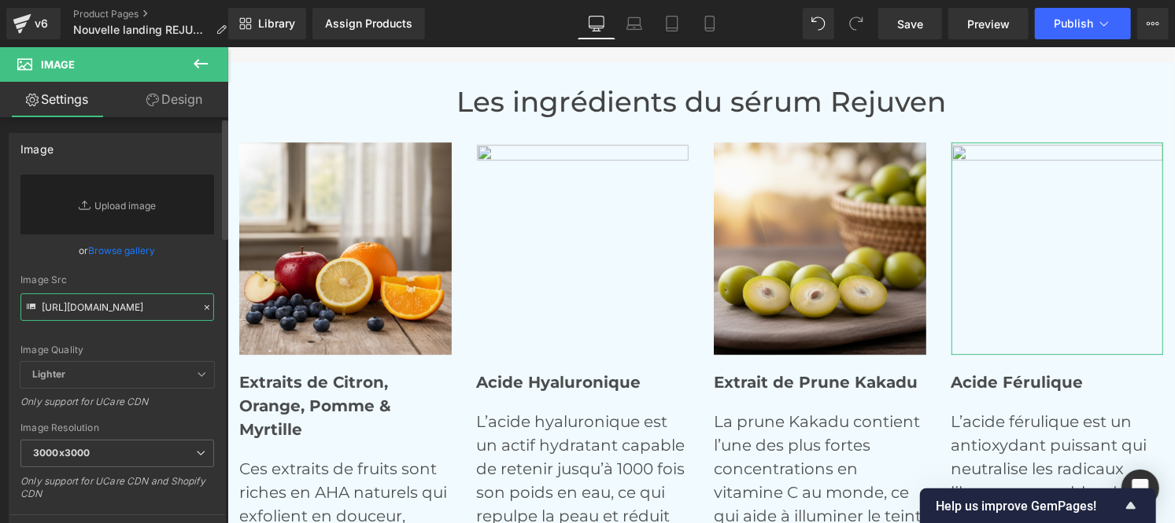
click at [137, 305] on input "[URL][DOMAIN_NAME]" at bounding box center [117, 308] width 194 height 28
paste input "[URL][DOMAIN_NAME]"
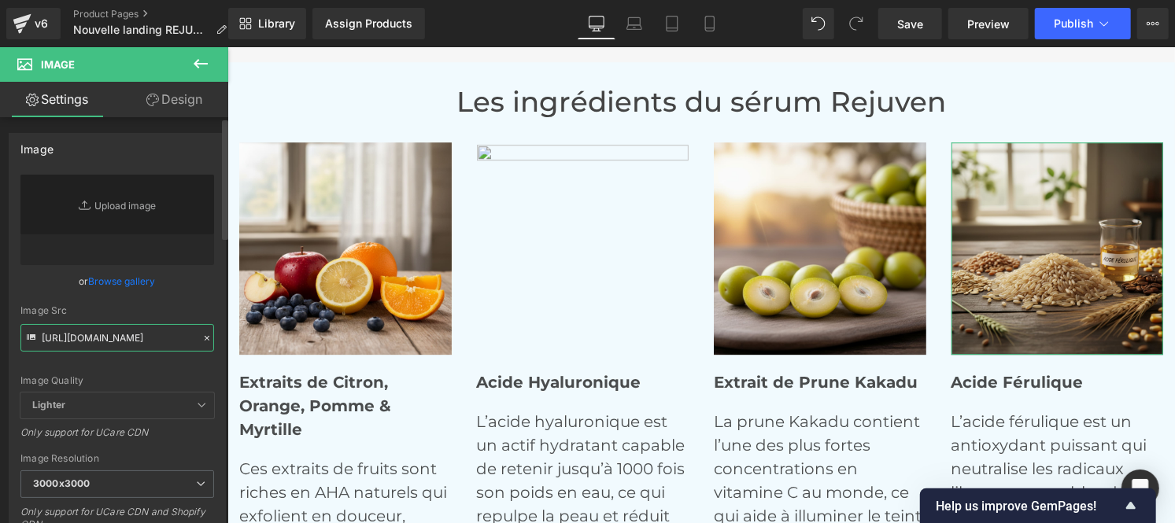
type input "[URL][DOMAIN_NAME]"
click at [197, 303] on div "Image Quality Lighter Lightest Lighter Lighter Lightest Only support for UCare …" at bounding box center [117, 284] width 194 height 218
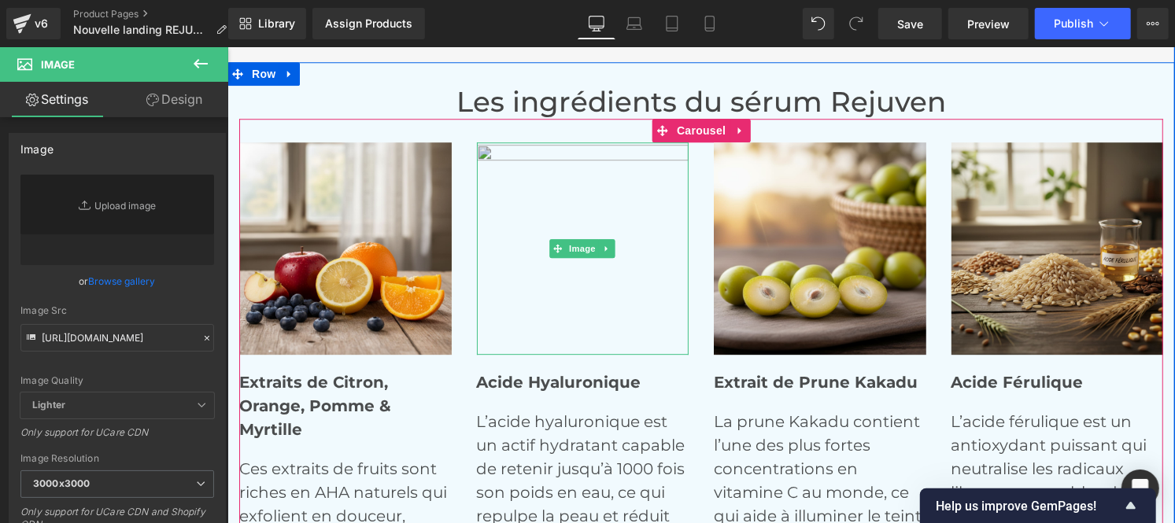
click at [558, 229] on img at bounding box center [582, 248] width 213 height 213
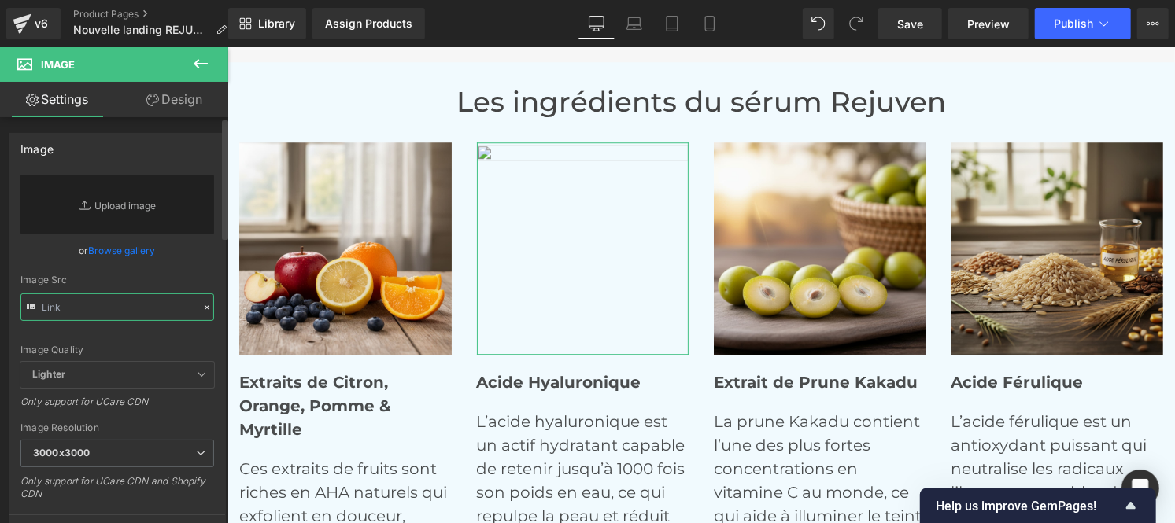
click at [96, 310] on input "text" at bounding box center [117, 308] width 194 height 28
paste input "[URL][DOMAIN_NAME]"
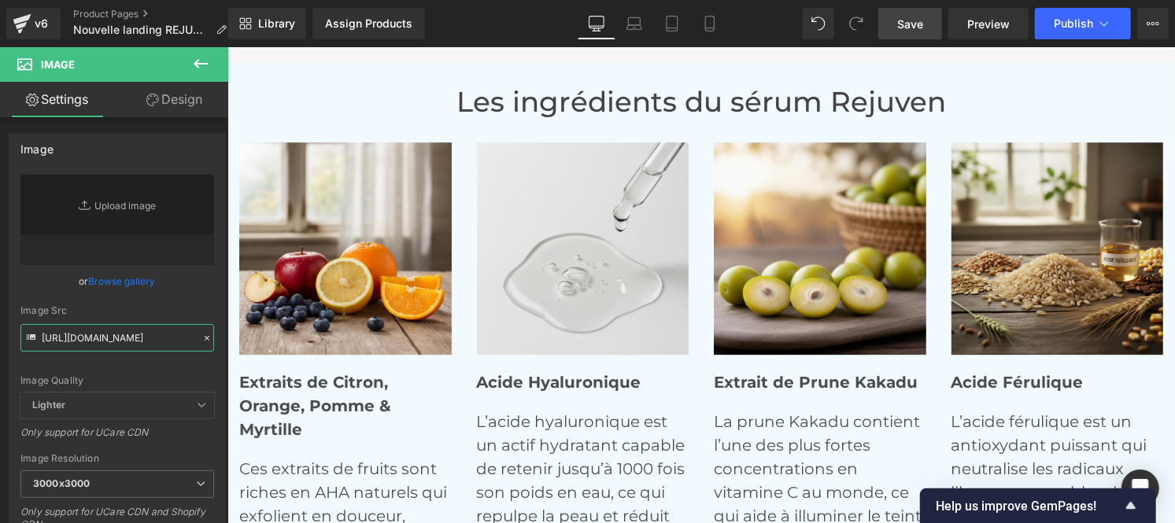
type input "[URL][DOMAIN_NAME]"
click at [915, 33] on link "Save" at bounding box center [910, 23] width 64 height 31
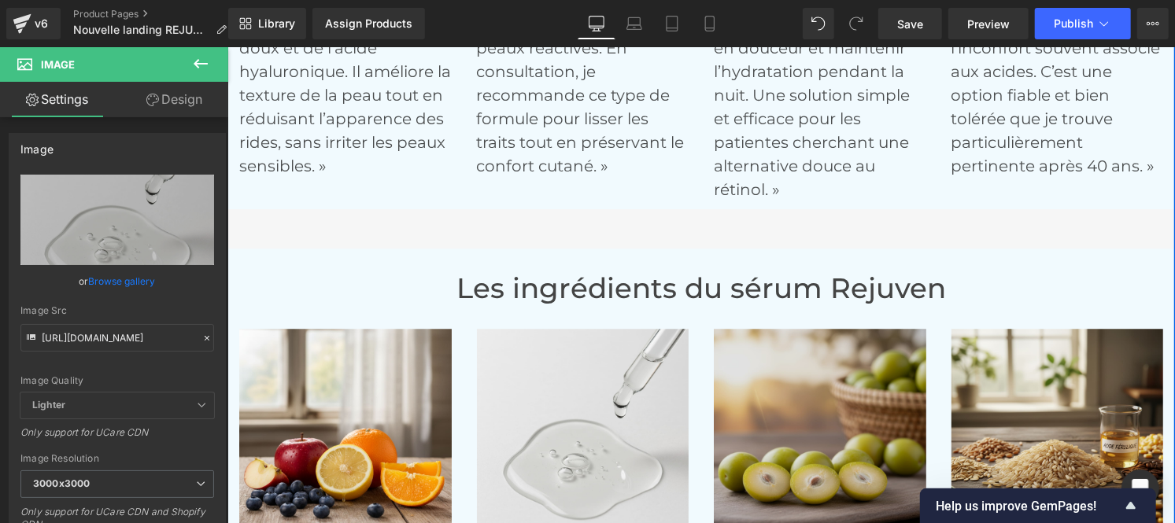
scroll to position [5960, 0]
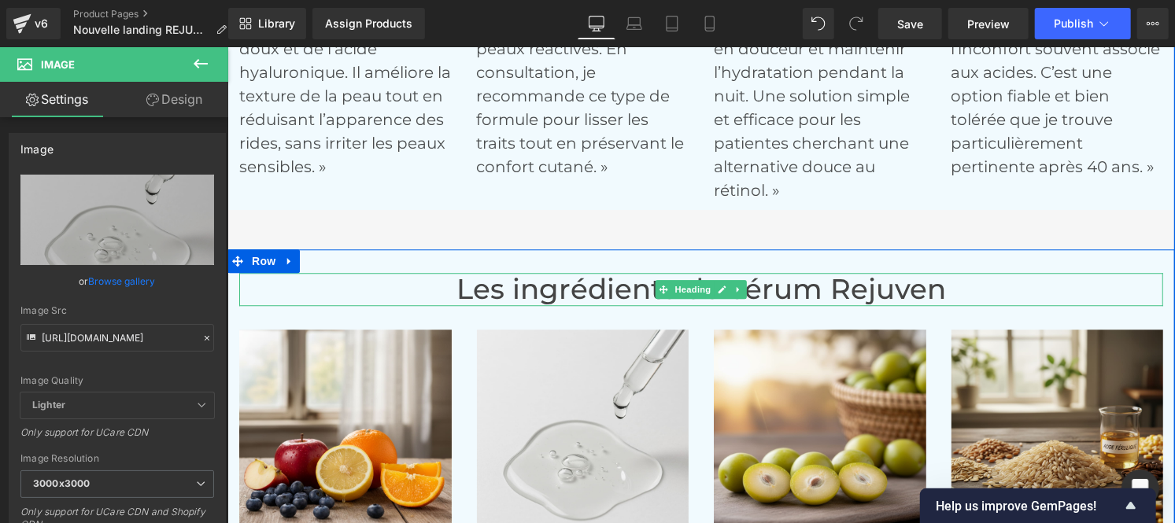
click at [626, 288] on h1 "Les ingrédients du sérum Rejuven" at bounding box center [700, 289] width 924 height 34
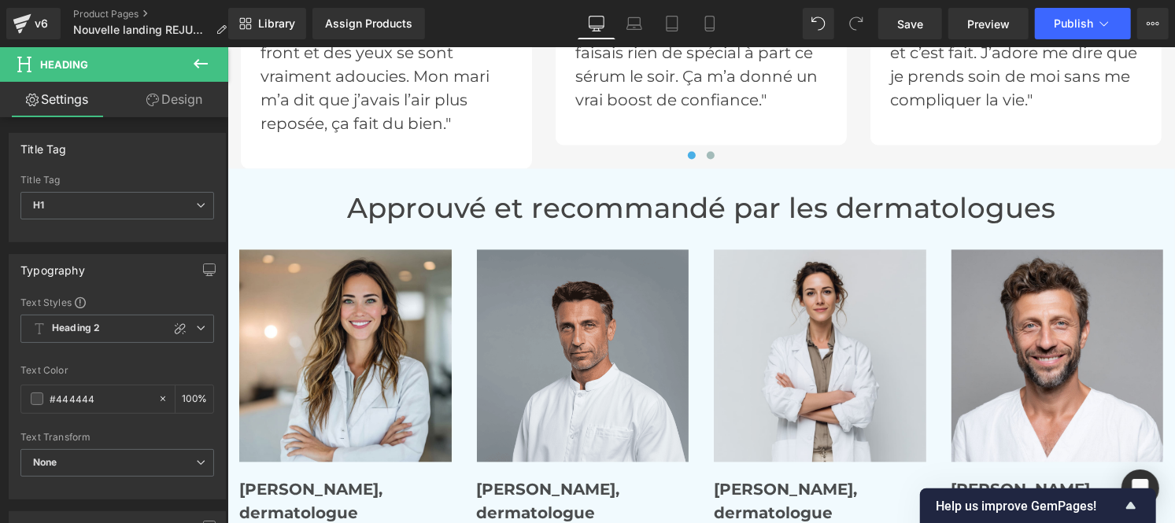
scroll to position [5407, 0]
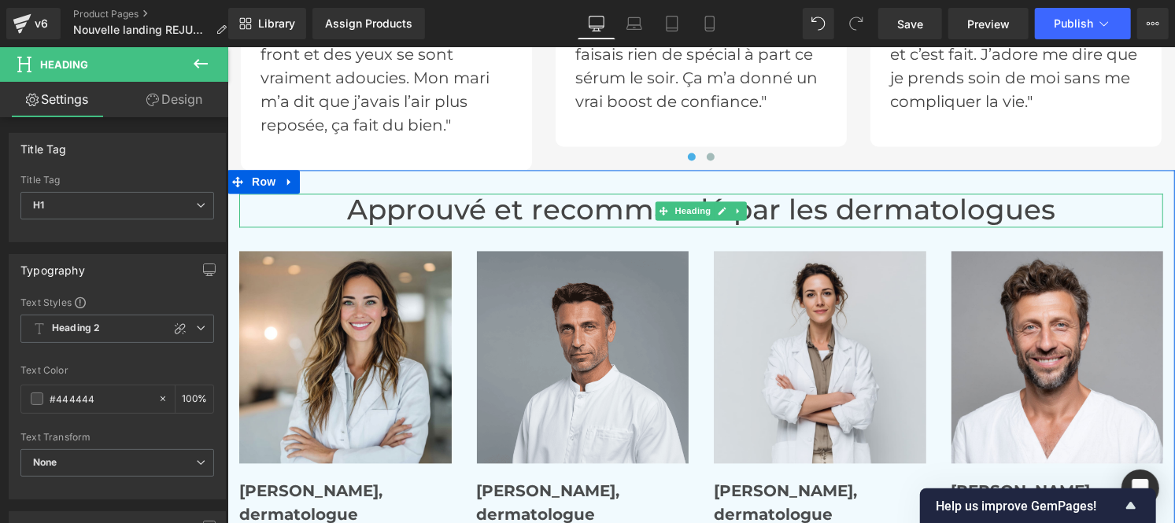
click at [573, 216] on h1 "Approuvé et recommandé par les dermatologues" at bounding box center [700, 210] width 924 height 34
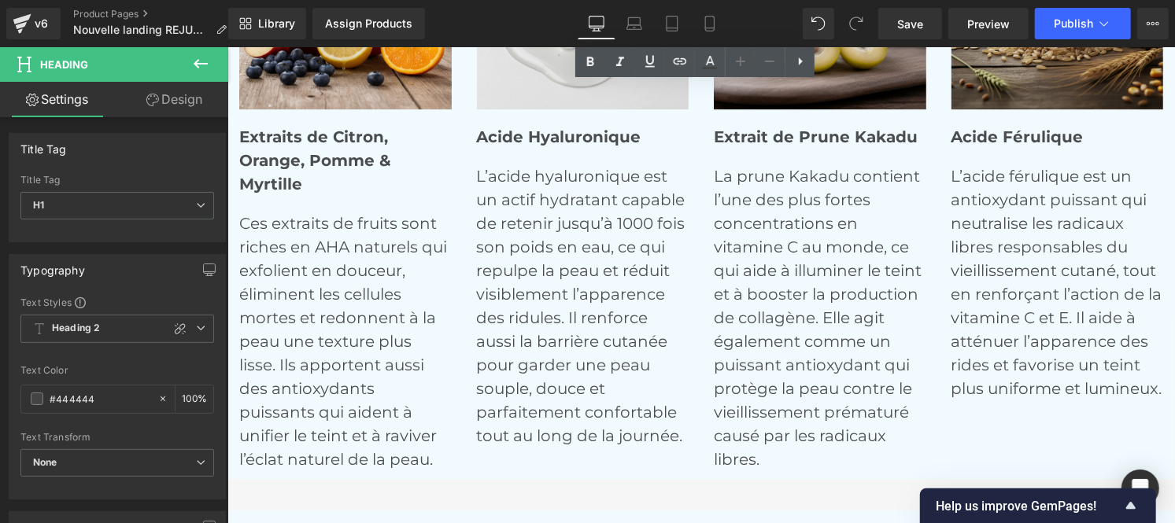
scroll to position [6394, 0]
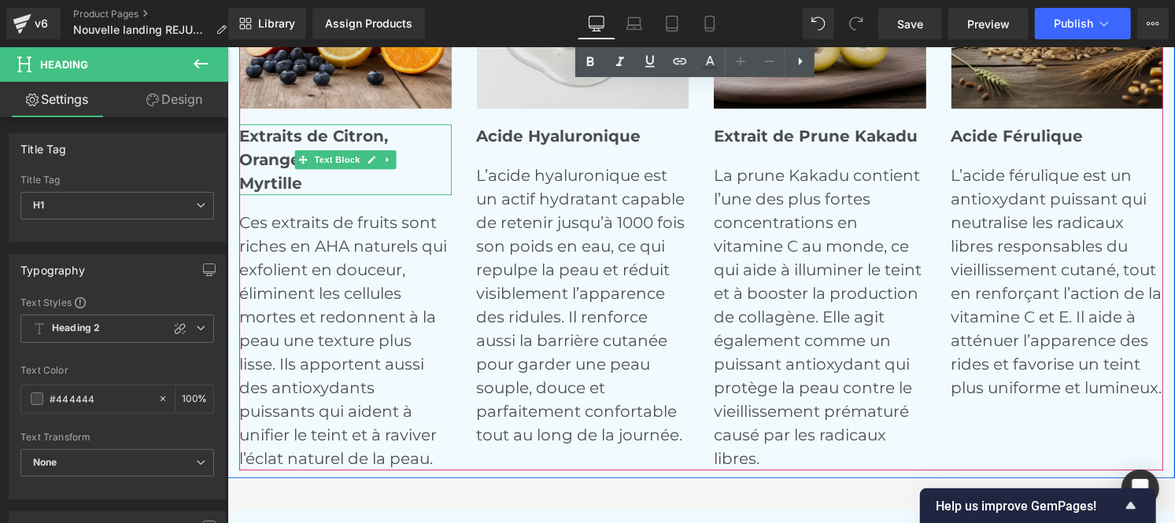
click at [327, 178] on p "Extraits de Citron, Orange, Pomme & Myrtille" at bounding box center [344, 159] width 213 height 71
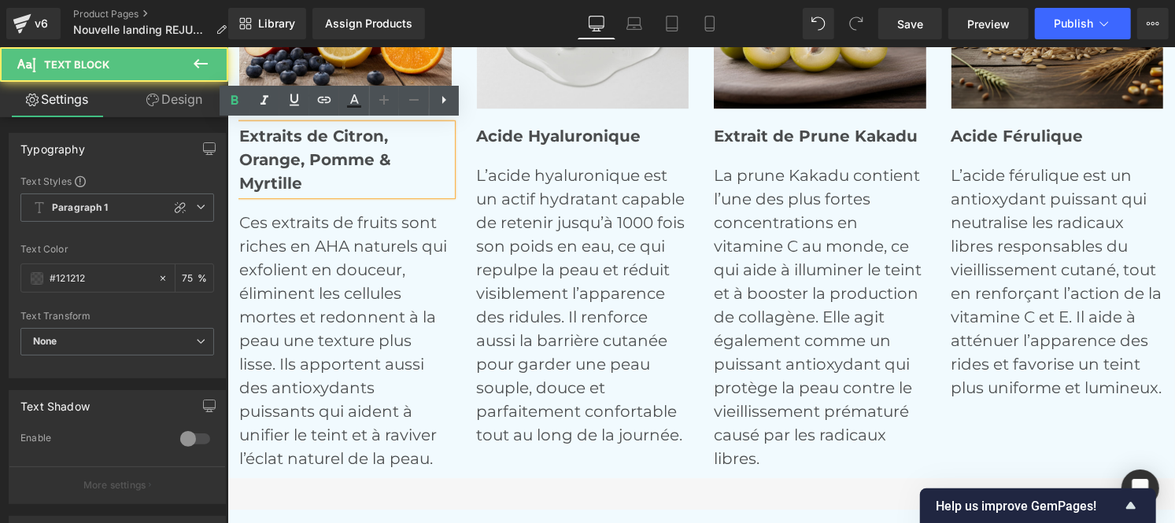
click at [238, 182] on strong "Extraits de Citron, Orange, Pomme & Myrtille" at bounding box center [314, 159] width 152 height 66
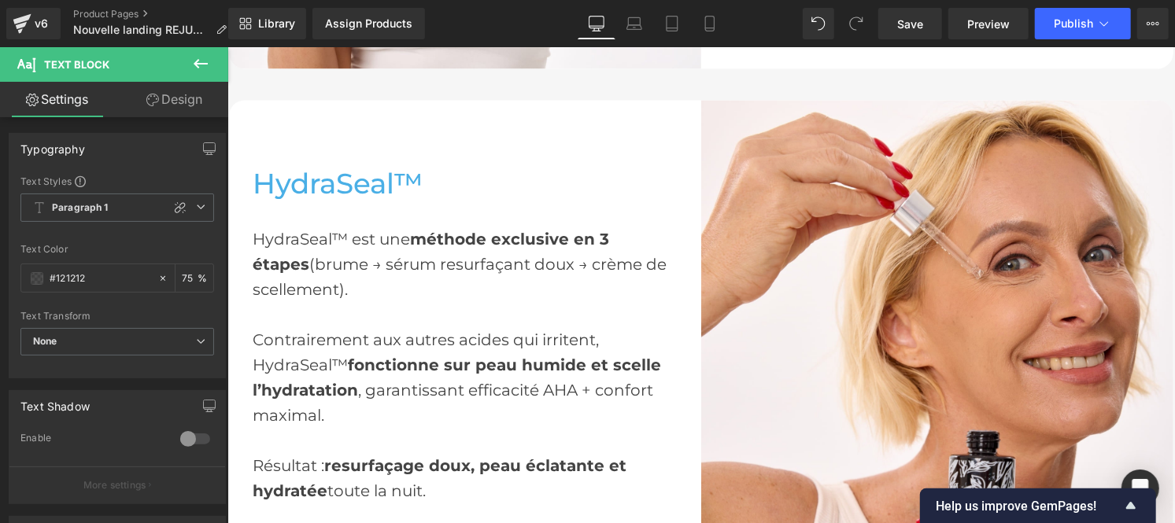
scroll to position [1906, 0]
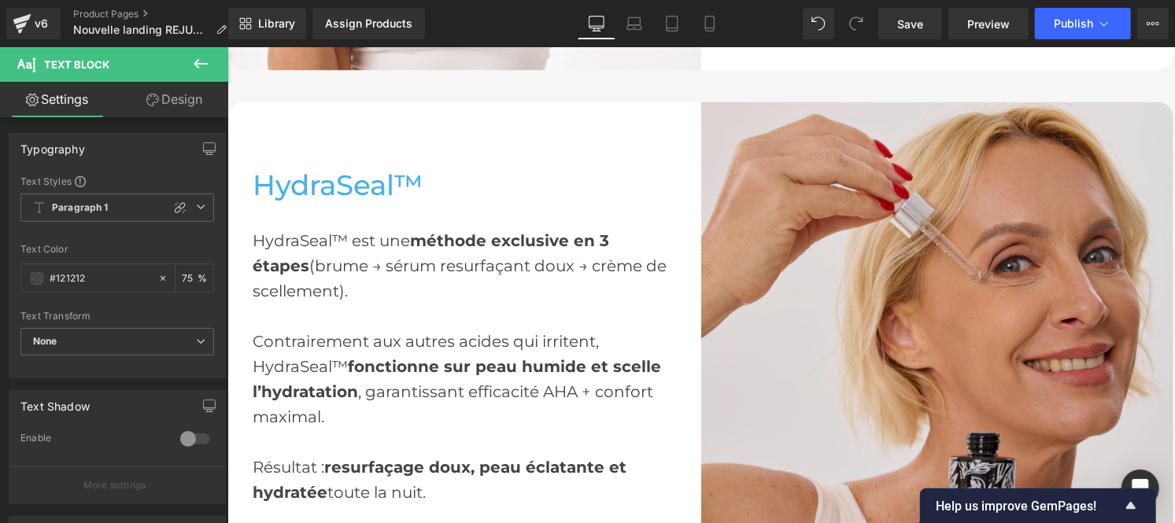
click at [889, 239] on img at bounding box center [937, 337] width 472 height 472
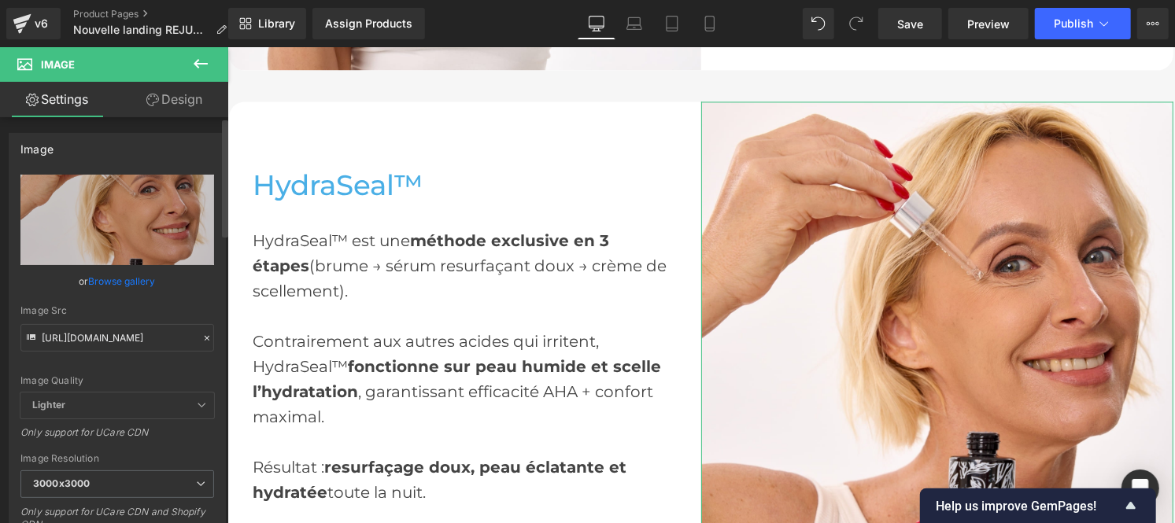
click at [202, 339] on icon at bounding box center [207, 338] width 11 height 11
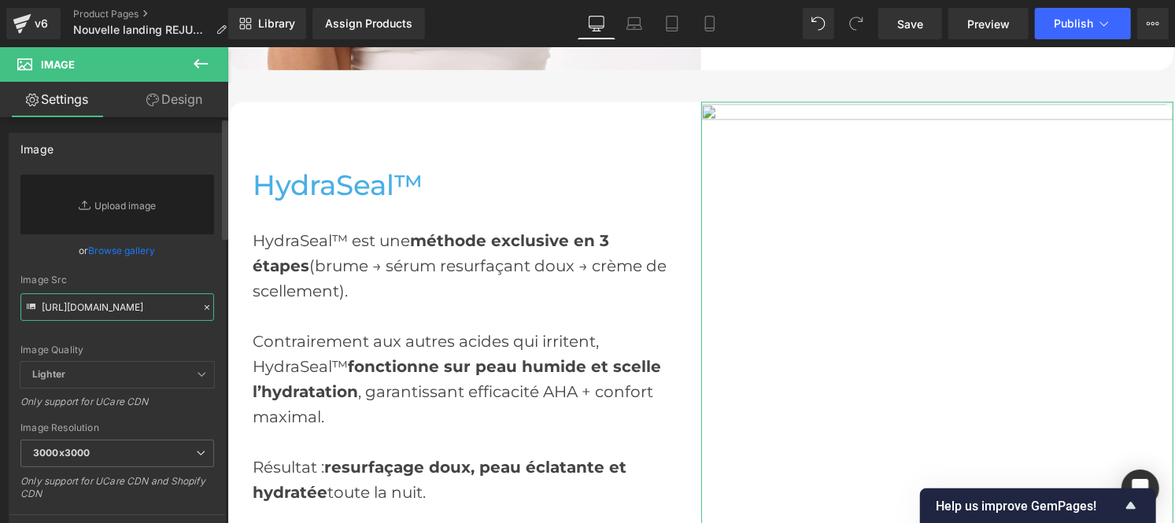
click at [94, 312] on input "[URL][DOMAIN_NAME]" at bounding box center [117, 308] width 194 height 28
paste input "[URL][DOMAIN_NAME]"
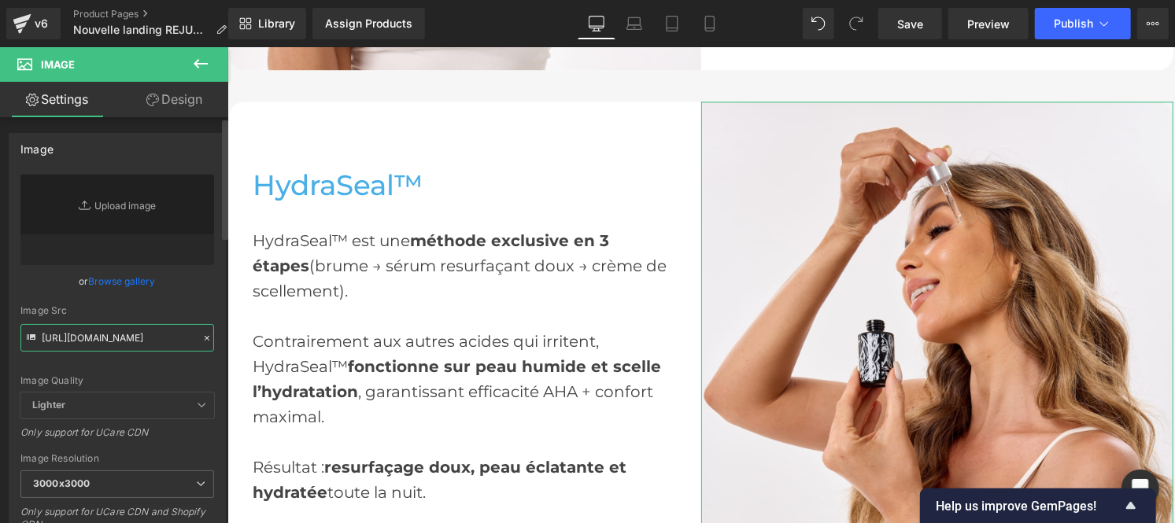
type input "[URL][DOMAIN_NAME]"
click at [209, 307] on div "[URL][DOMAIN_NAME] Replace Image Upload image or Browse gallery Image Src [URL]…" at bounding box center [117, 379] width 216 height 408
click at [202, 341] on icon at bounding box center [207, 338] width 11 height 11
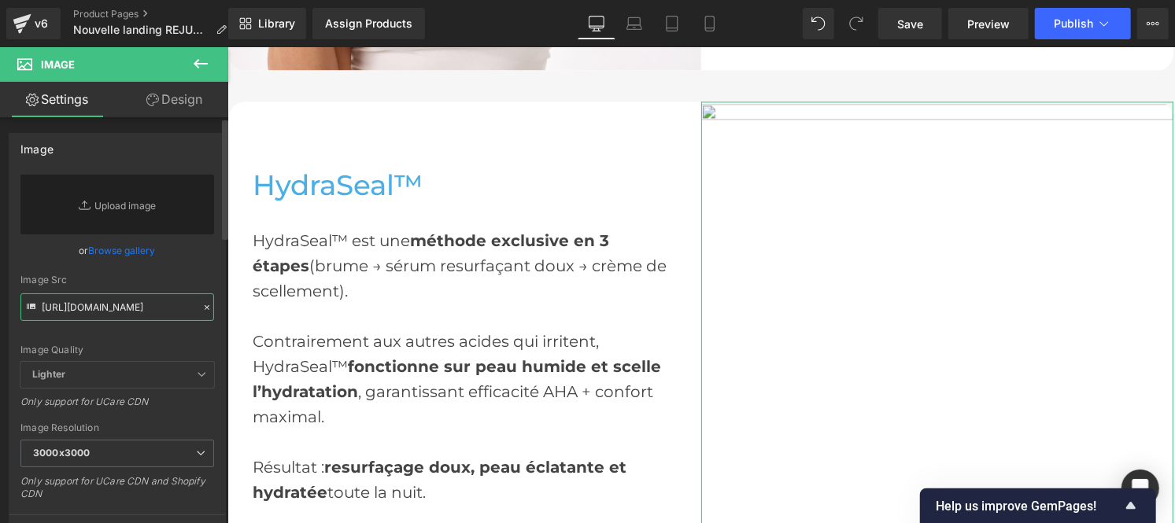
click at [134, 310] on input "[URL][DOMAIN_NAME]" at bounding box center [117, 308] width 194 height 28
paste input "[URL][DOMAIN_NAME]"
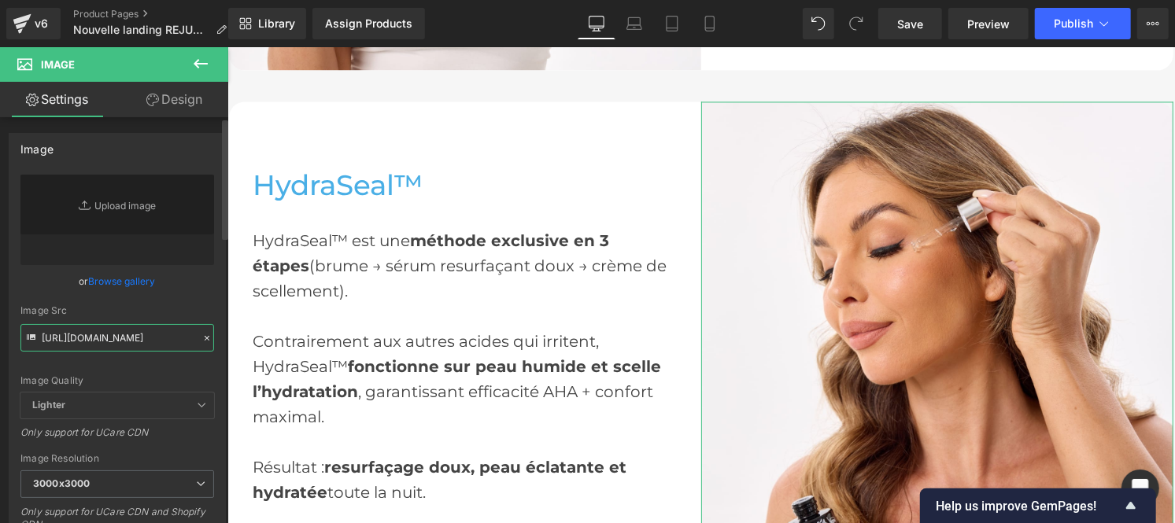
type input "[URL][DOMAIN_NAME]"
click at [202, 310] on div "Image Src" at bounding box center [117, 310] width 194 height 11
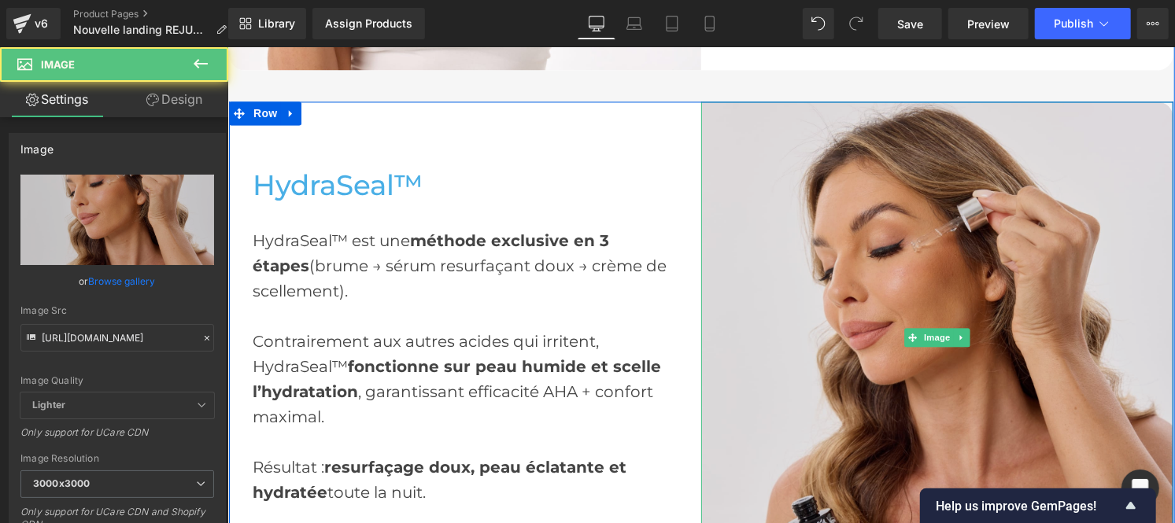
click at [884, 259] on img at bounding box center [937, 337] width 472 height 472
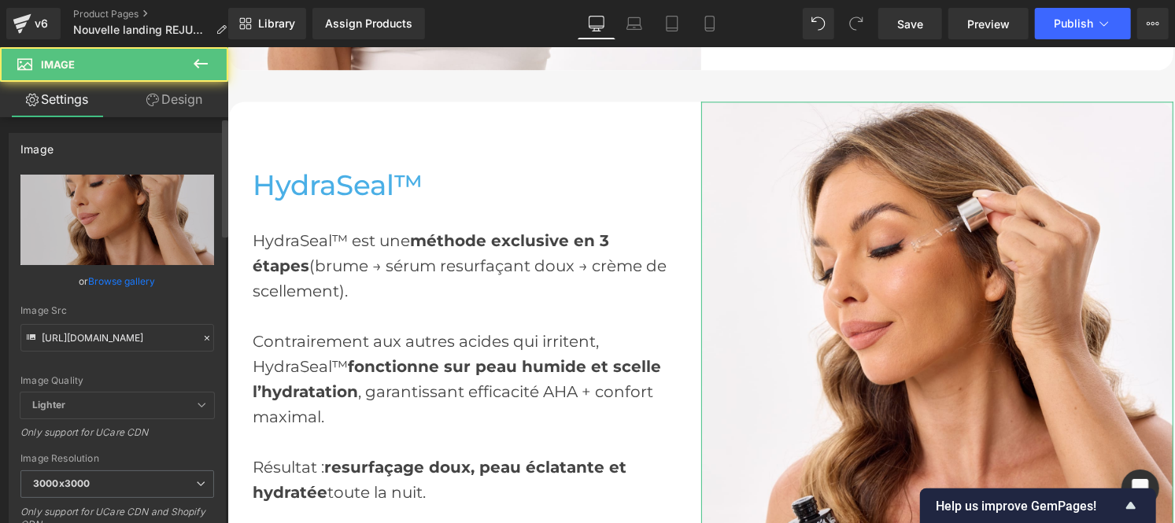
click at [202, 334] on icon at bounding box center [207, 338] width 11 height 11
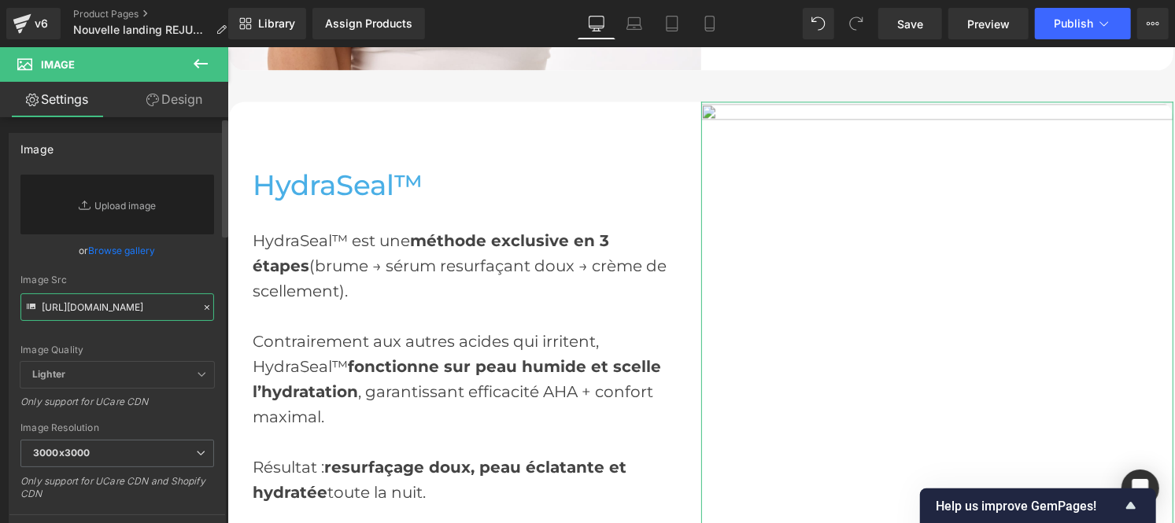
click at [119, 301] on input "[URL][DOMAIN_NAME]" at bounding box center [117, 308] width 194 height 28
paste input "[URL][DOMAIN_NAME]"
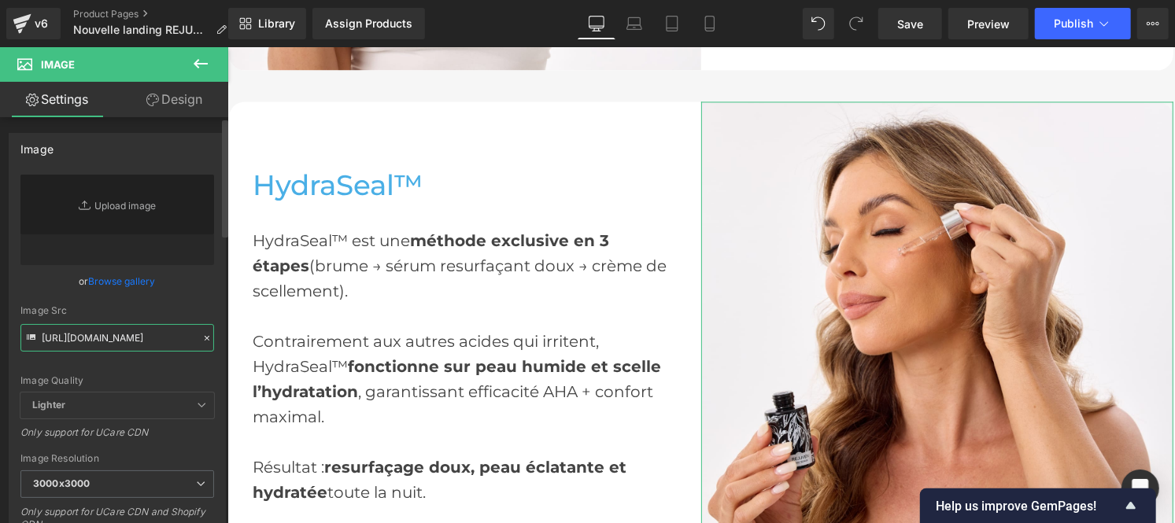
type input "[URL][DOMAIN_NAME]"
click at [205, 305] on div "Image Src" at bounding box center [117, 310] width 194 height 11
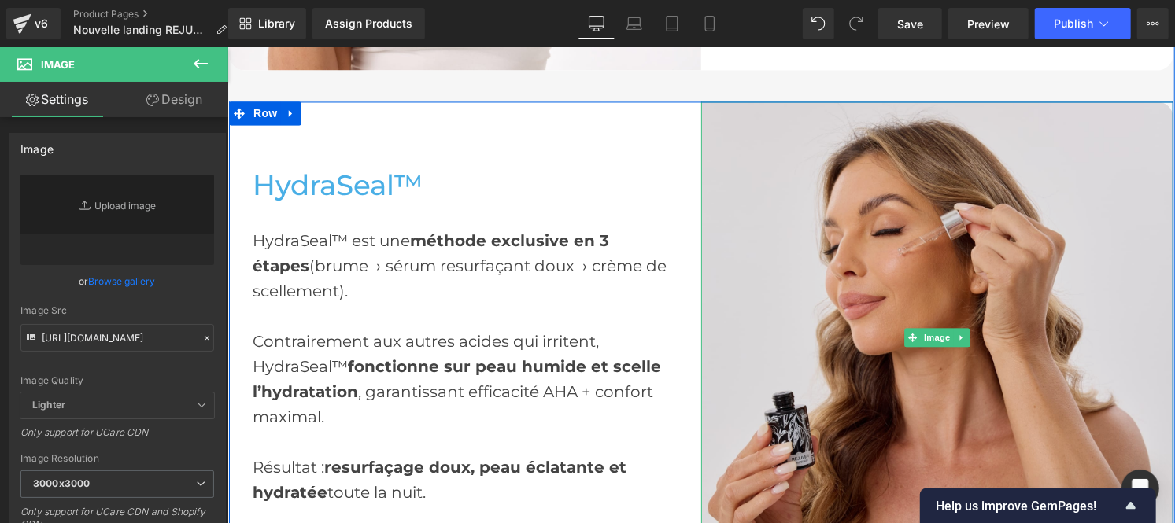
click at [900, 287] on img at bounding box center [937, 337] width 472 height 472
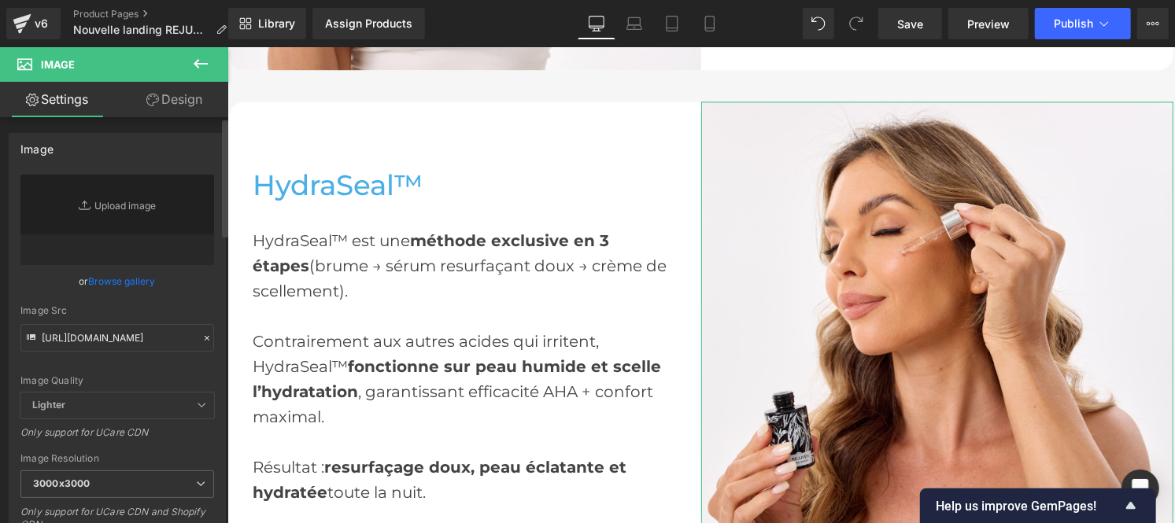
click at [205, 339] on icon at bounding box center [207, 338] width 5 height 5
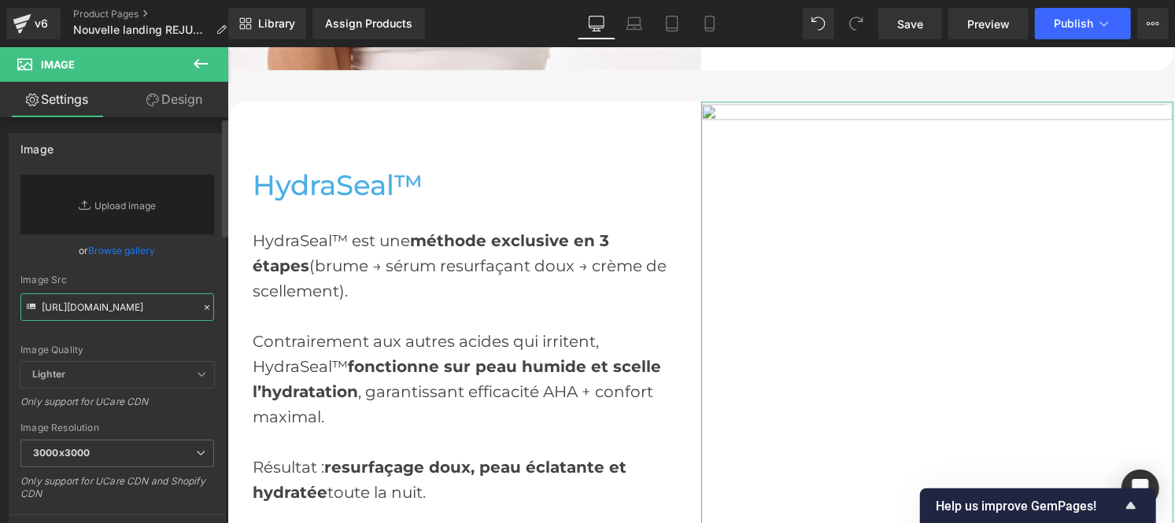
click at [132, 312] on input "[URL][DOMAIN_NAME]" at bounding box center [117, 308] width 194 height 28
paste input "[URL][DOMAIN_NAME]"
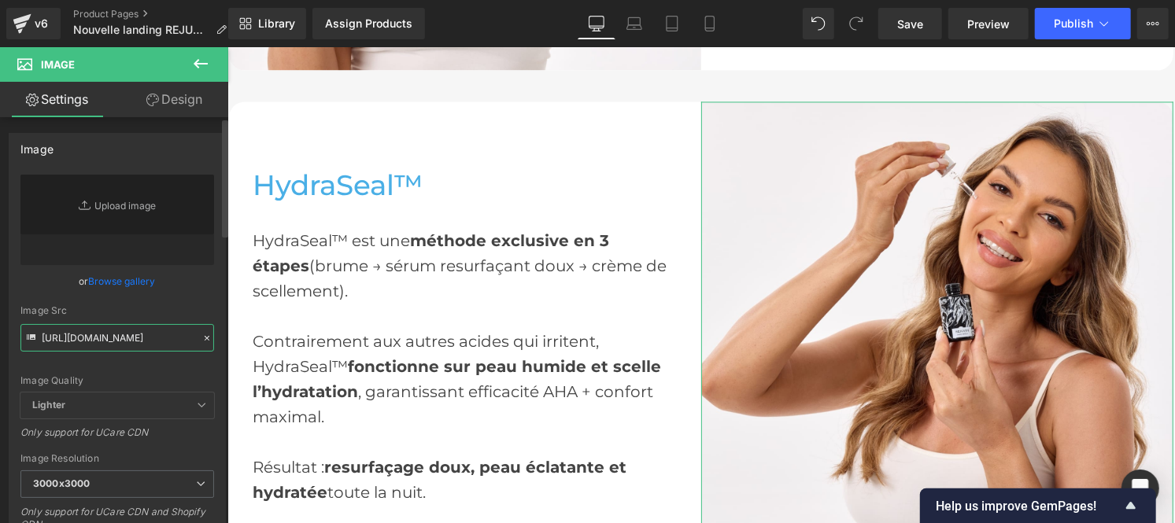
type input "[URL][DOMAIN_NAME]"
click at [207, 305] on div "Image Src" at bounding box center [117, 310] width 194 height 11
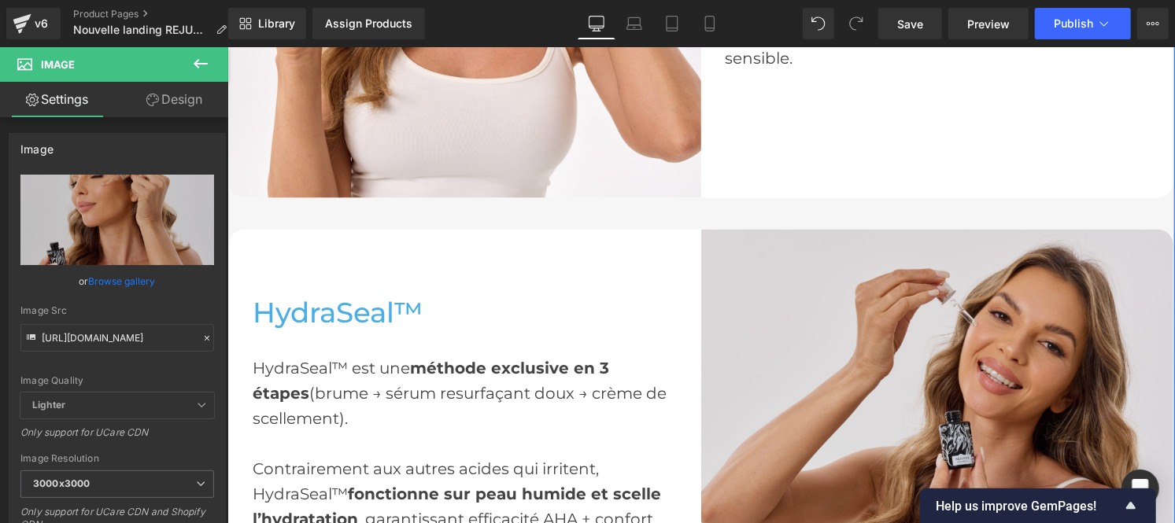
scroll to position [1779, 0]
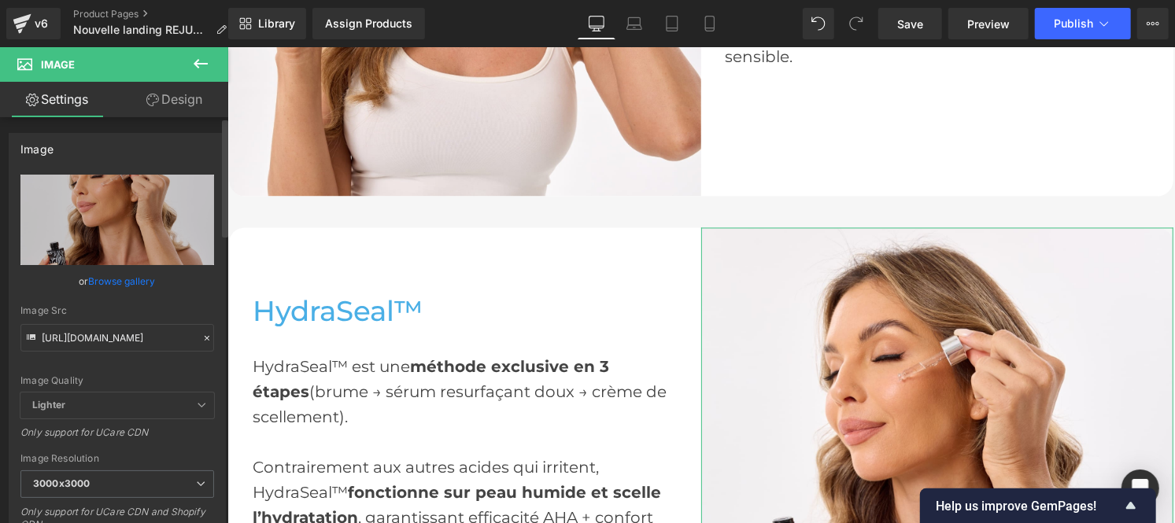
click at [205, 337] on icon at bounding box center [207, 338] width 11 height 11
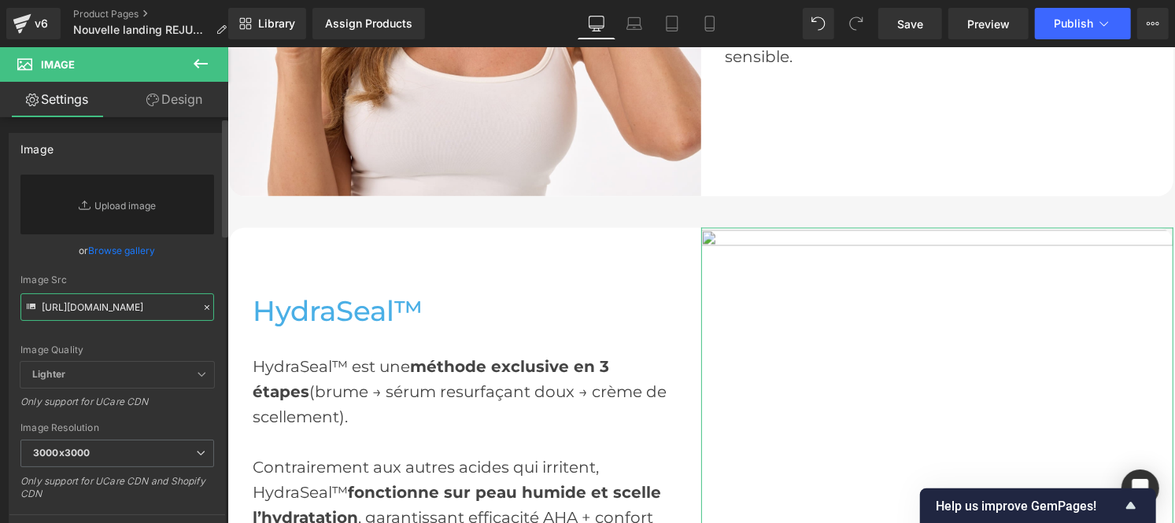
click at [107, 307] on input "[URL][DOMAIN_NAME]" at bounding box center [117, 308] width 194 height 28
paste input "[URL][DOMAIN_NAME]"
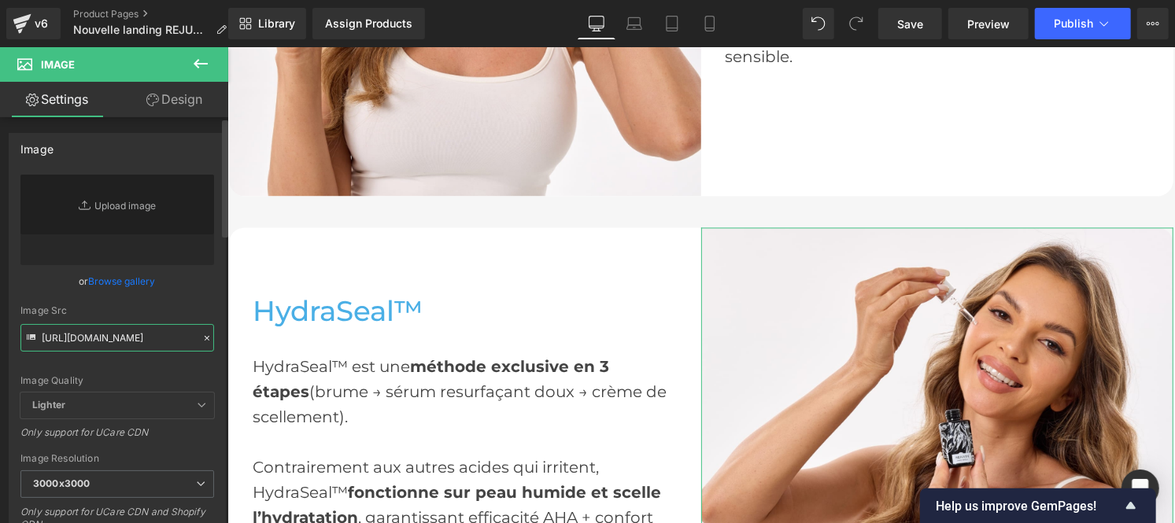
type input "[URL][DOMAIN_NAME]"
click at [201, 311] on div "Image Src" at bounding box center [117, 310] width 194 height 11
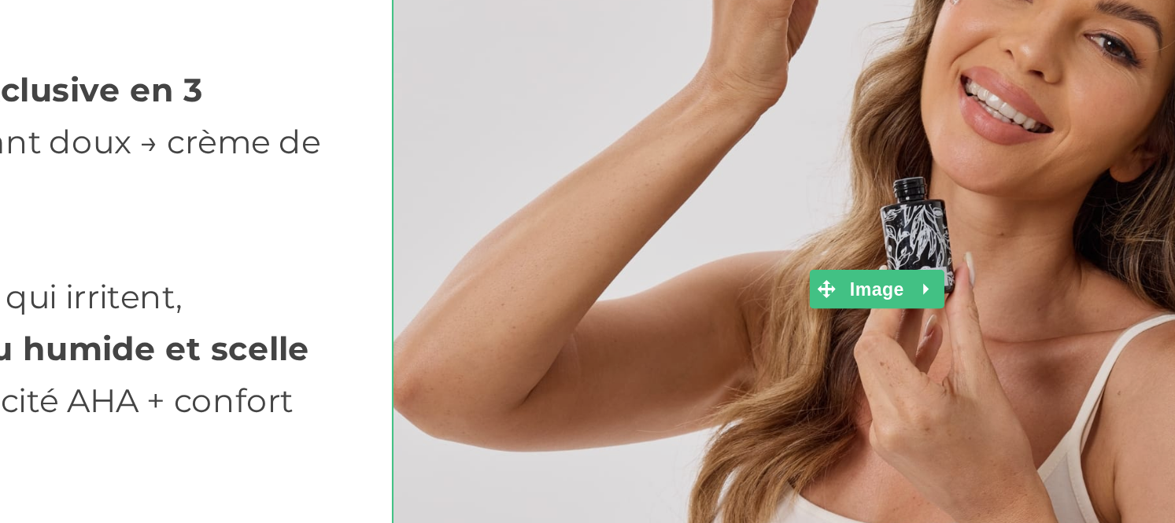
scroll to position [1950, 0]
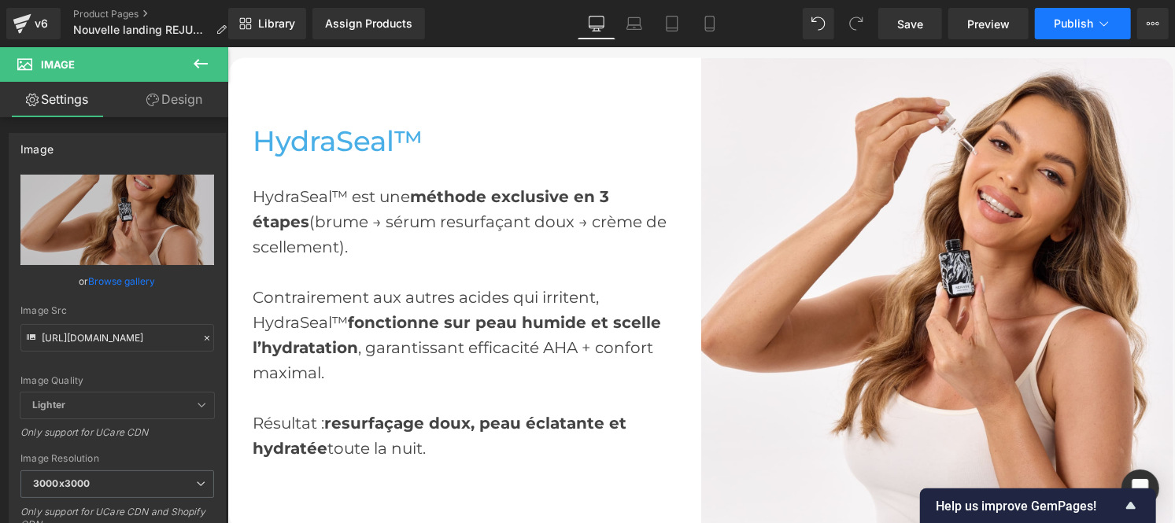
click at [1071, 27] on span "Publish" at bounding box center [1073, 23] width 39 height 13
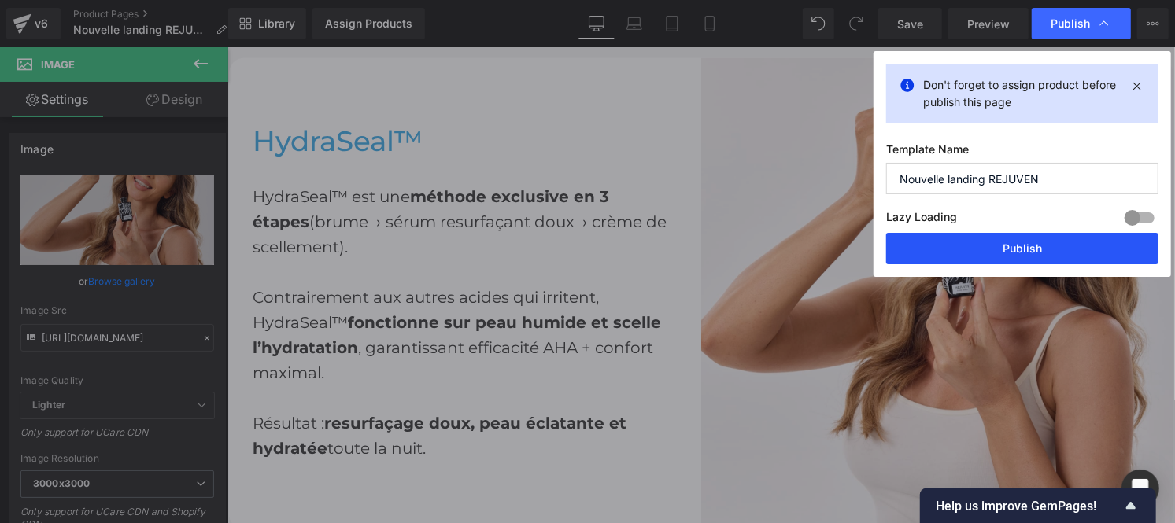
click at [997, 248] on button "Publish" at bounding box center [1022, 248] width 272 height 31
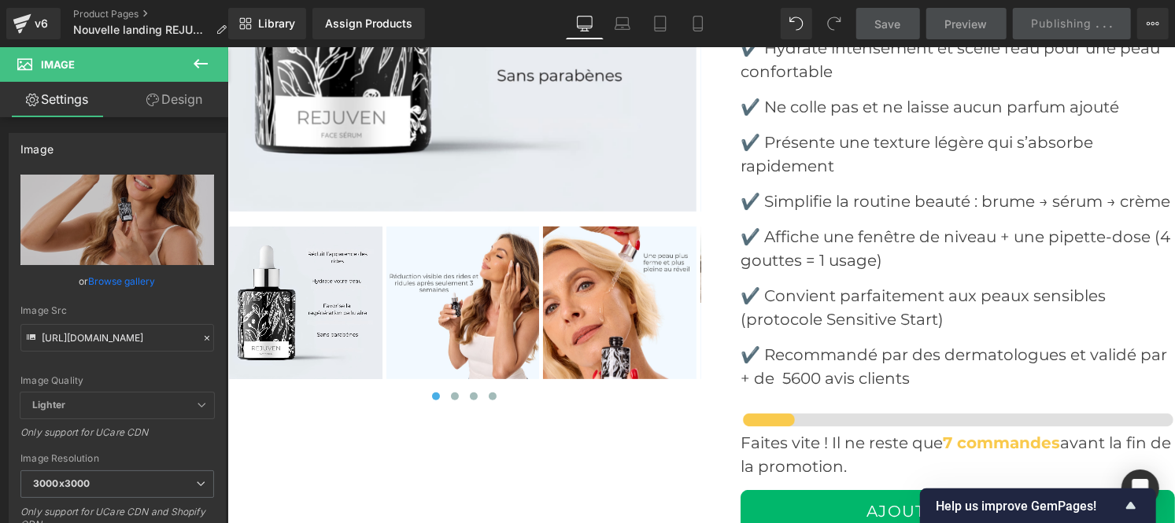
scroll to position [7330, 0]
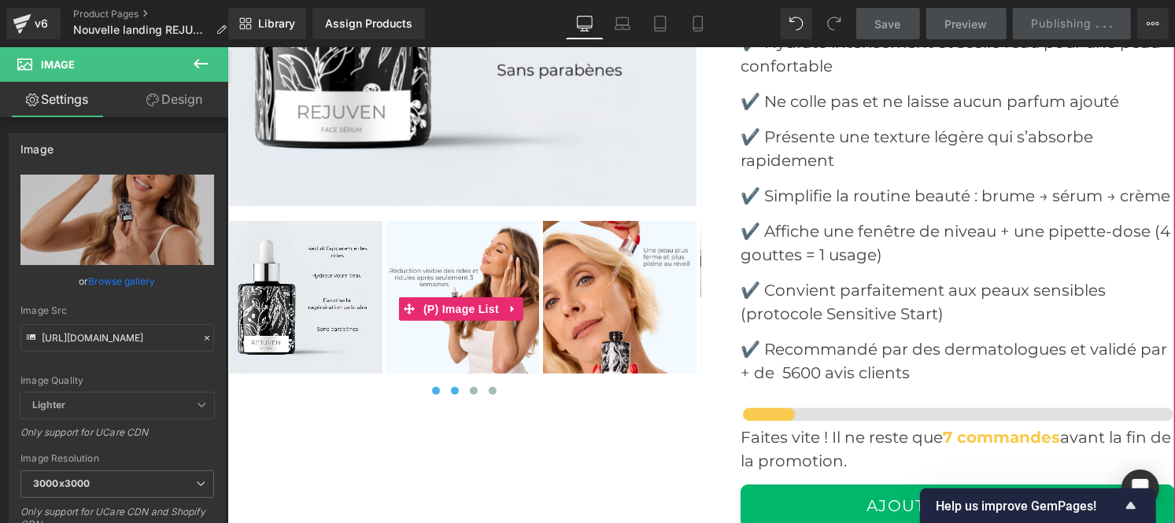
click at [450, 386] on span at bounding box center [454, 390] width 8 height 8
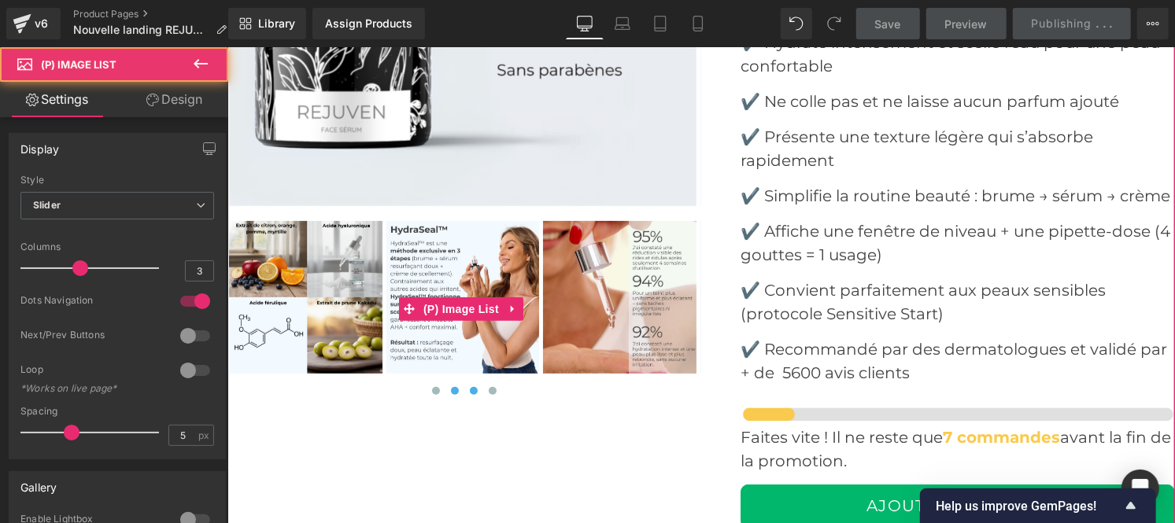
click at [471, 387] on span at bounding box center [473, 390] width 8 height 8
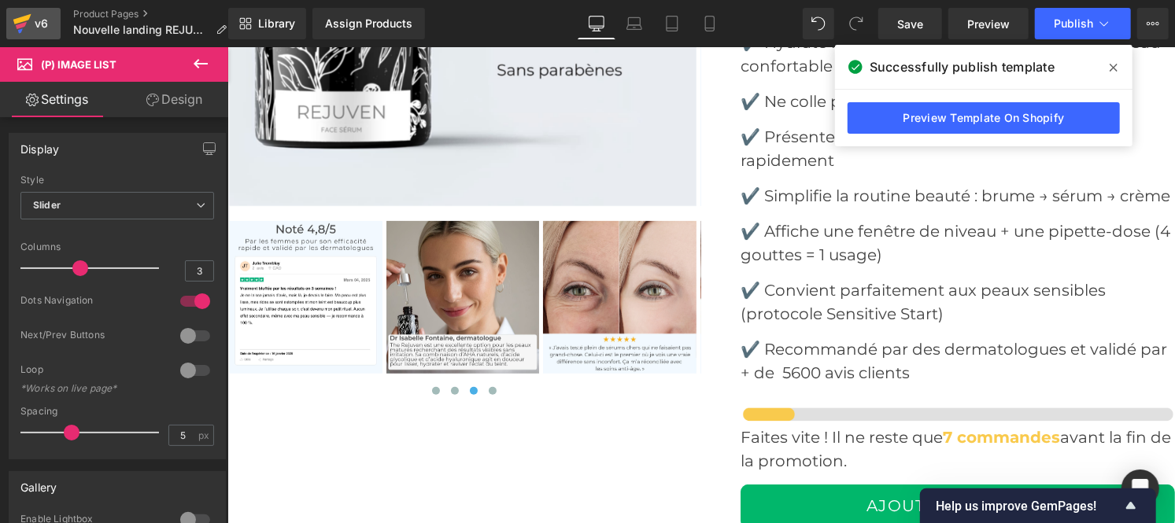
click at [34, 32] on div "v6" at bounding box center [41, 23] width 20 height 20
